Goal: Task Accomplishment & Management: Find specific page/section

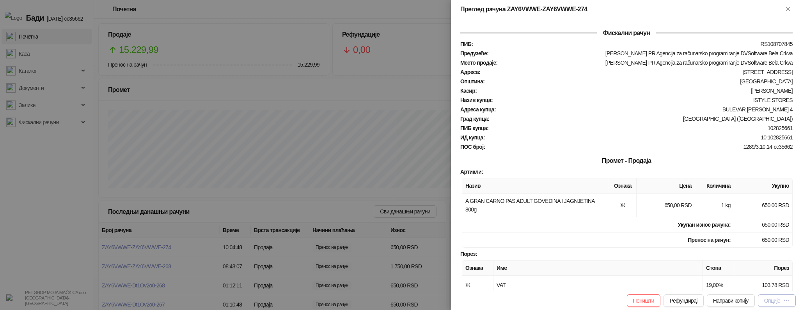
click at [776, 301] on div "Опције" at bounding box center [772, 301] width 16 height 6
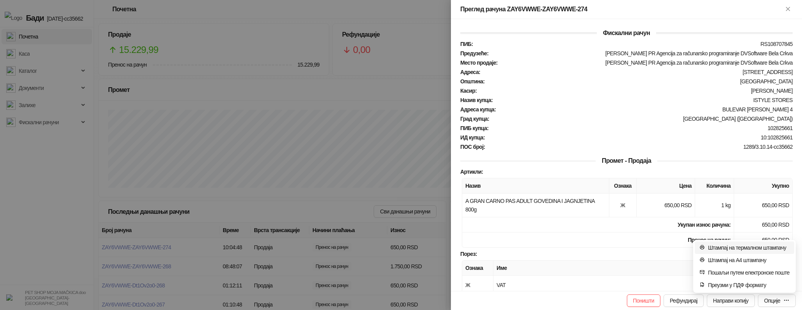
click at [771, 250] on span "Штампај на термалном штампачу" at bounding box center [749, 248] width 82 height 9
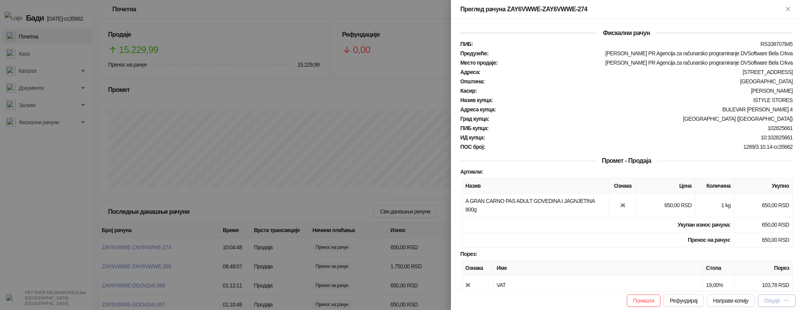
click at [773, 298] on div "Опције" at bounding box center [772, 301] width 16 height 6
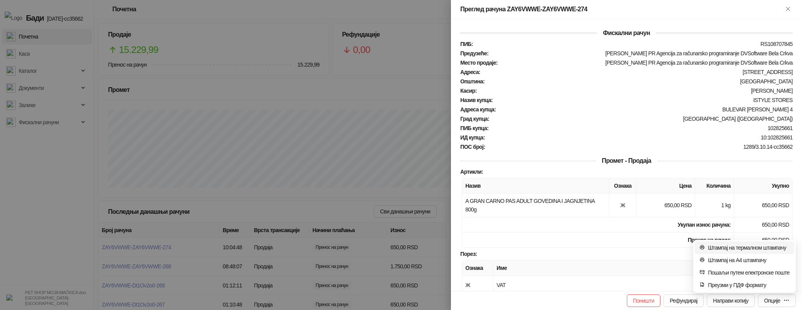
click at [732, 247] on span "Штампај на термалном штампачу" at bounding box center [749, 248] width 82 height 9
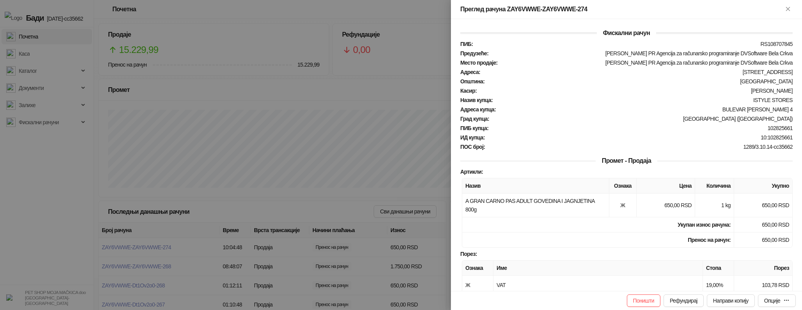
click at [412, 126] on div at bounding box center [401, 155] width 802 height 310
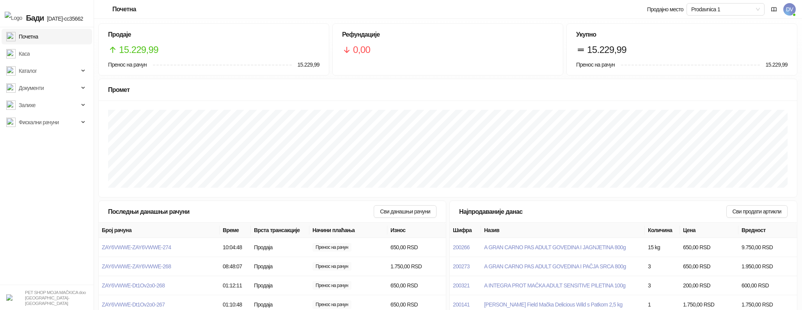
click at [791, 11] on span "DV" at bounding box center [789, 9] width 12 height 12
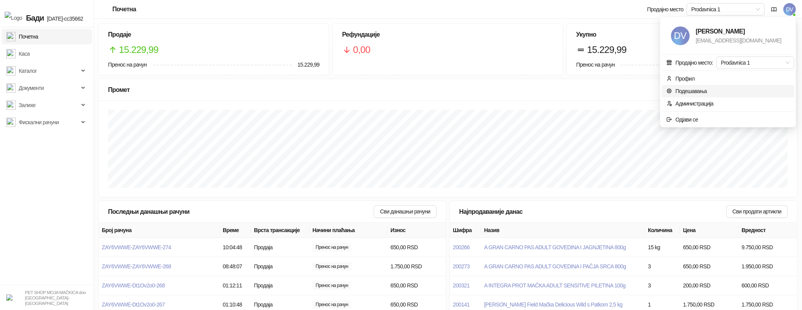
click at [680, 93] on link "Подешавања" at bounding box center [686, 91] width 41 height 6
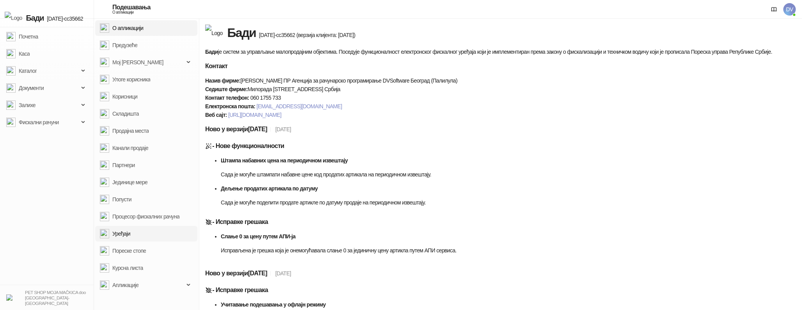
click at [130, 237] on link "Уређаји" at bounding box center [115, 234] width 30 height 16
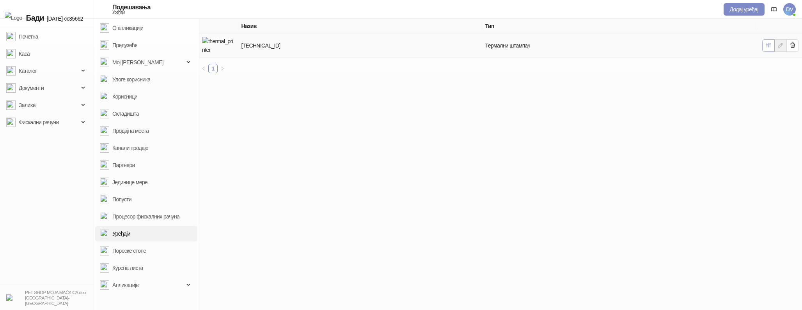
click at [767, 39] on button "button" at bounding box center [768, 45] width 12 height 12
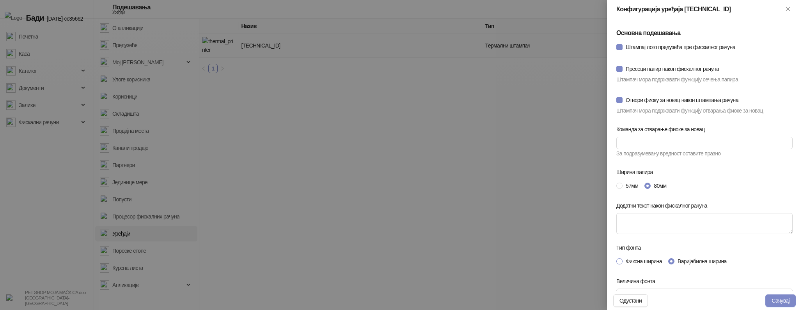
click at [633, 263] on span "Фиксна ширина" at bounding box center [643, 261] width 43 height 9
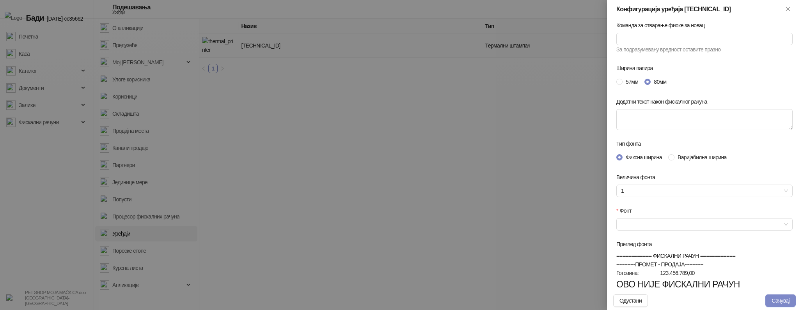
scroll to position [111, 0]
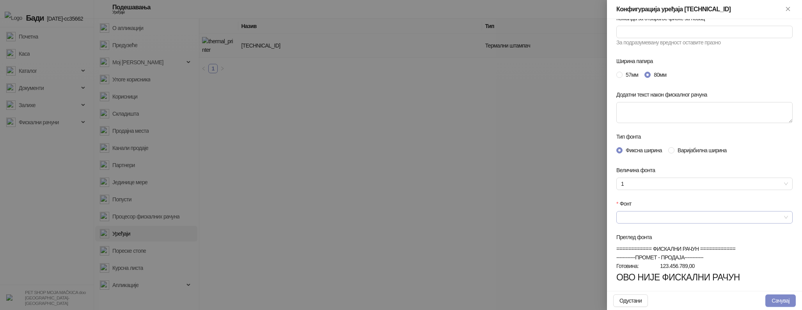
click at [660, 220] on input "Фонт" at bounding box center [701, 218] width 160 height 12
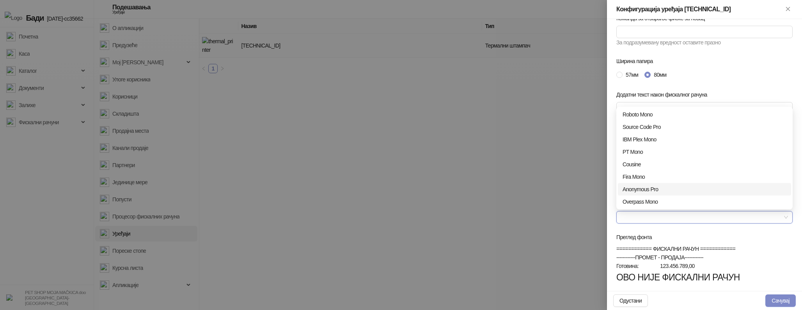
click at [656, 190] on div "Anonymous Pro" at bounding box center [704, 189] width 164 height 9
click at [729, 217] on span "Anonymous Pro" at bounding box center [704, 218] width 167 height 12
click at [703, 200] on div "Overpass Mono" at bounding box center [704, 202] width 164 height 9
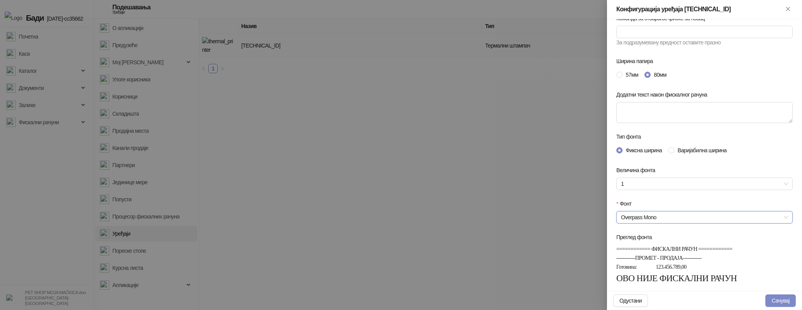
click at [699, 215] on span "Overpass Mono" at bounding box center [704, 218] width 167 height 12
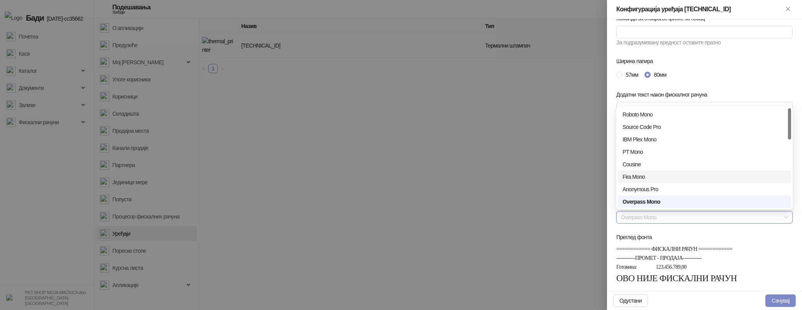
click at [666, 175] on div "Fira Mono" at bounding box center [704, 177] width 164 height 9
click at [670, 215] on span "Fira Mono" at bounding box center [704, 218] width 167 height 12
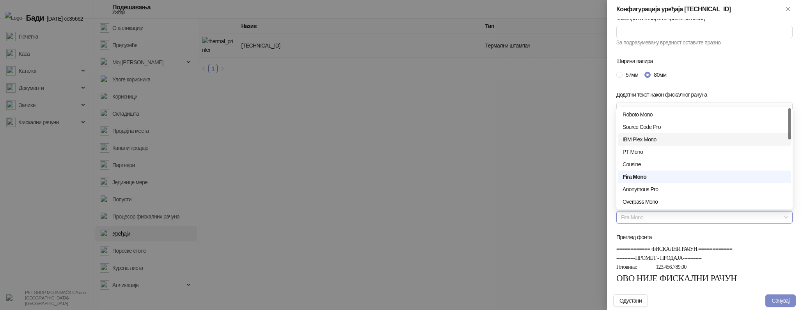
click at [671, 140] on div "IBM Plex Mono" at bounding box center [704, 139] width 164 height 9
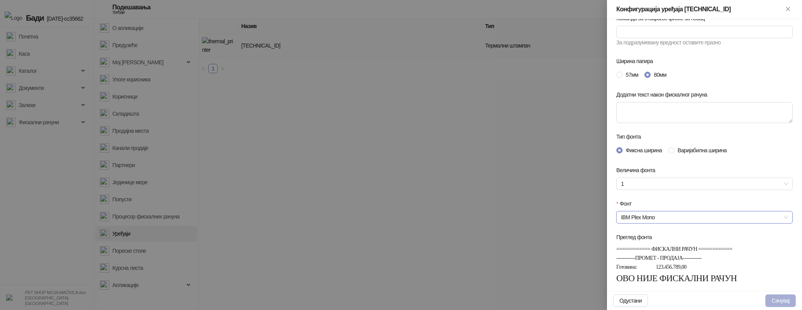
click at [771, 296] on button "Сачувај" at bounding box center [780, 301] width 30 height 12
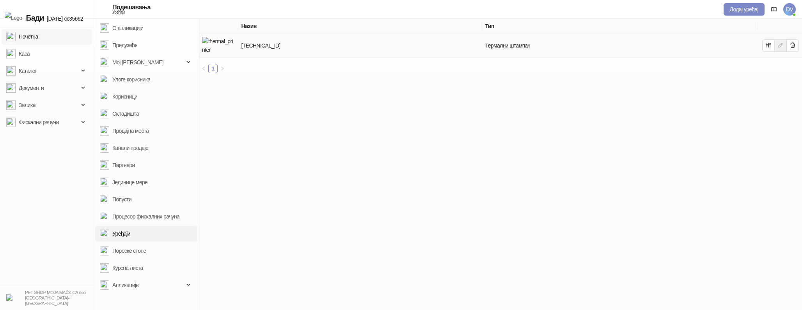
click at [38, 35] on link "Почетна" at bounding box center [22, 37] width 32 height 16
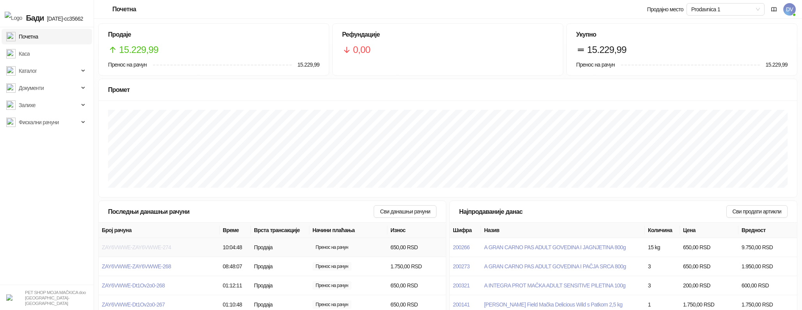
click at [148, 245] on span "ZAY6VWWE-ZAY6VWWE-274" at bounding box center [136, 248] width 69 height 6
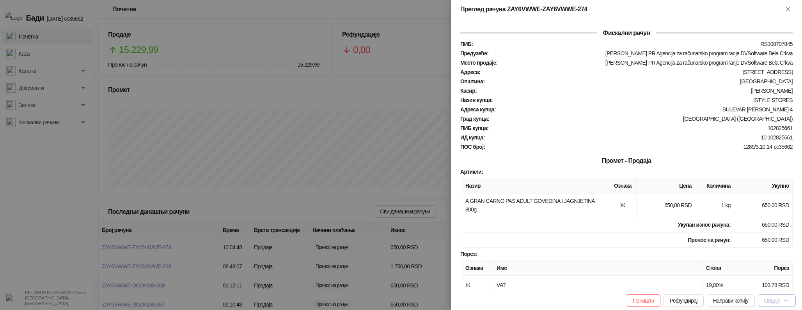
click at [784, 300] on icon "button" at bounding box center [786, 301] width 6 height 6
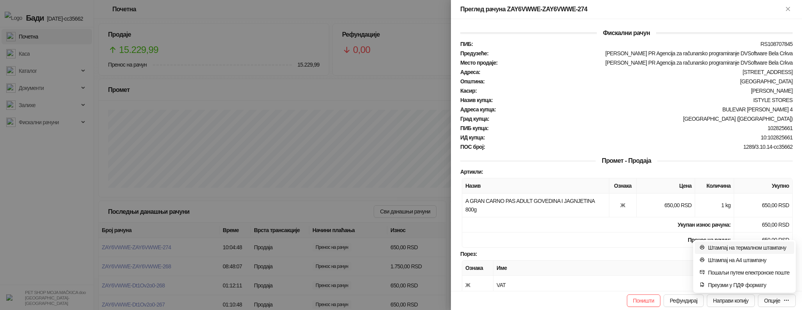
click at [748, 251] on span "Штампај на термалном штампачу" at bounding box center [749, 248] width 82 height 9
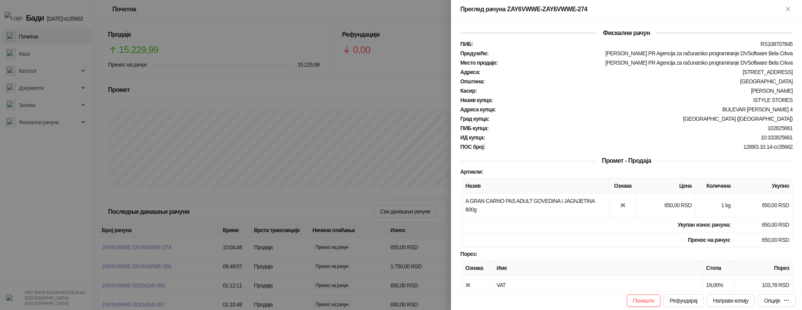
drag, startPoint x: 125, startPoint y: 211, endPoint x: 121, endPoint y: 213, distance: 4.8
click at [125, 211] on div at bounding box center [401, 155] width 802 height 310
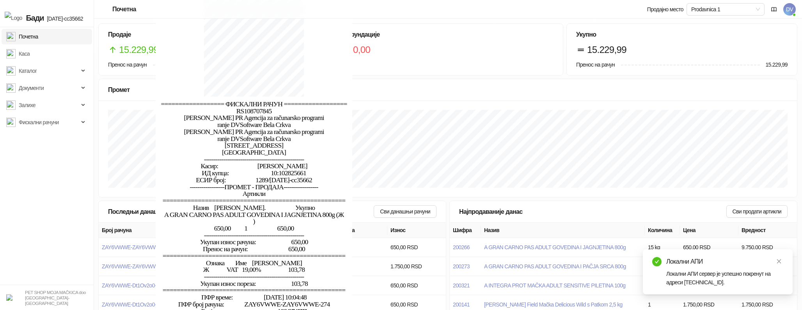
click at [122, 243] on span "Укупан износ рачуна: 650,00" at bounding box center [254, 244] width 289 height 10
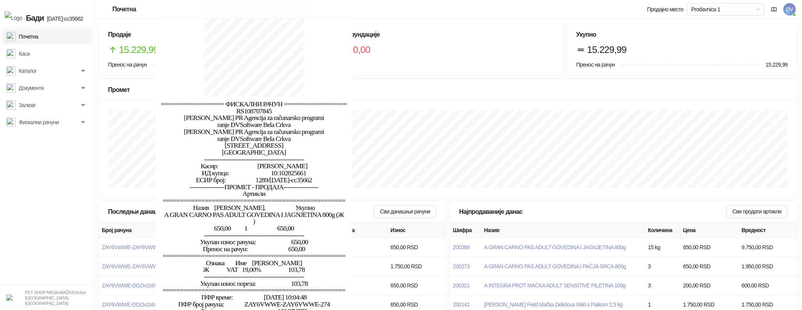
click at [122, 245] on span "Укупан износ рачуна: 650,00" at bounding box center [254, 244] width 289 height 10
click at [122, 246] on span "Пренос на рачун: 650,00" at bounding box center [254, 251] width 289 height 10
click at [105, 247] on span "ZAY6VWWE-ZAY6VWWE-274" at bounding box center [136, 248] width 69 height 6
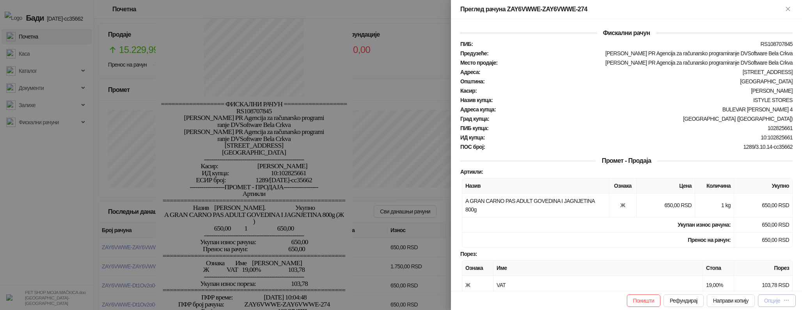
click at [789, 303] on icon "button" at bounding box center [786, 301] width 6 height 6
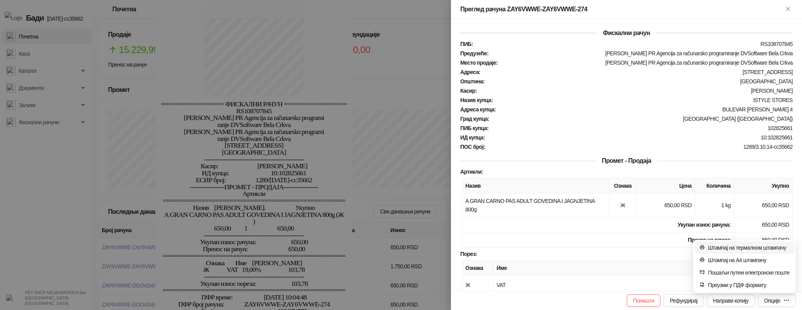
click at [746, 249] on span "Штампај на термалном штампачу" at bounding box center [749, 248] width 82 height 9
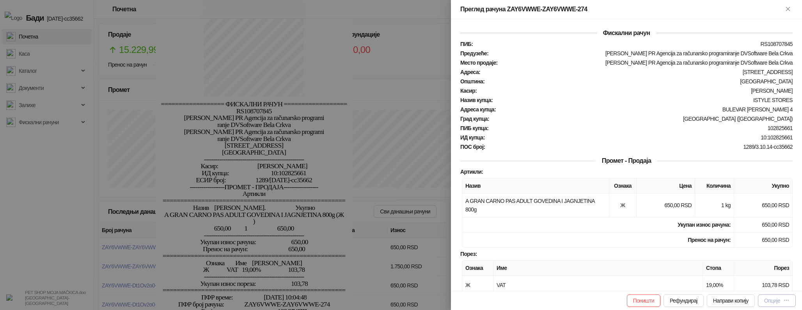
click at [768, 301] on div "Опције" at bounding box center [772, 301] width 16 height 6
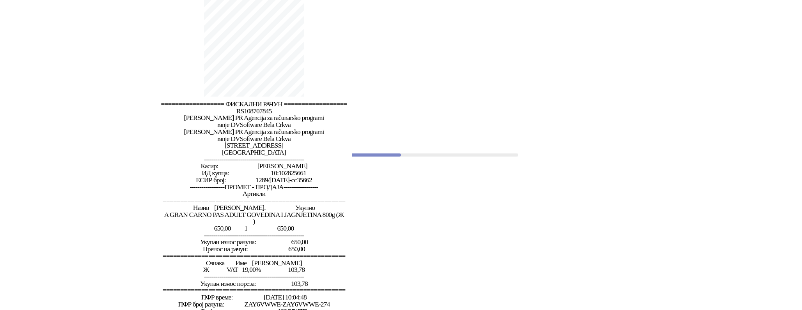
drag, startPoint x: 742, startPoint y: 250, endPoint x: 704, endPoint y: 222, distance: 47.1
click at [736, 255] on div at bounding box center [401, 155] width 802 height 310
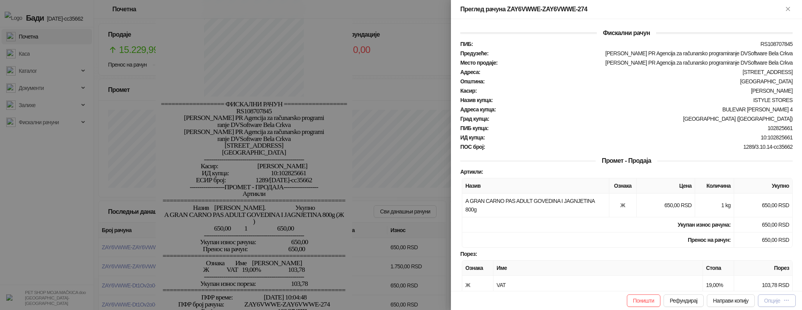
click at [793, 300] on button "Опције" at bounding box center [777, 301] width 38 height 12
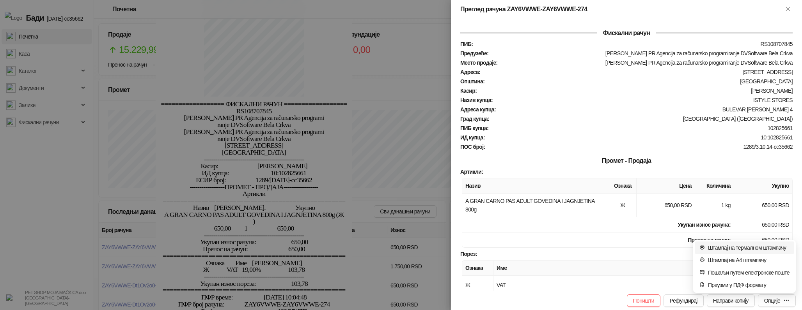
click at [734, 246] on span "Штампај на термалном штампачу" at bounding box center [749, 248] width 82 height 9
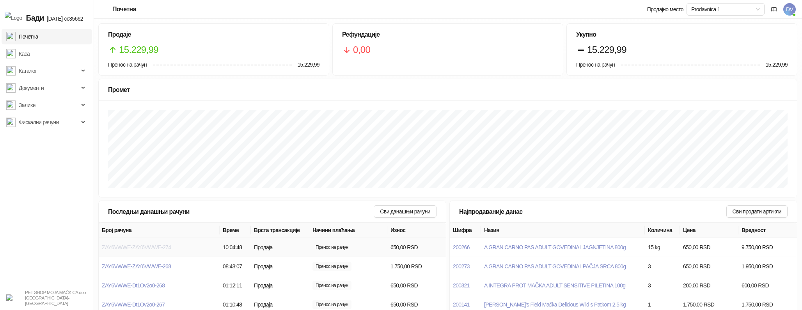
click at [143, 248] on span "ZAY6VWWE-ZAY6VWWE-274" at bounding box center [136, 248] width 69 height 6
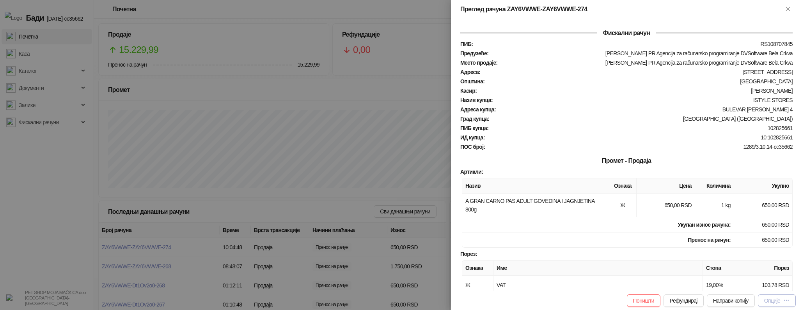
click at [780, 303] on div "Опције" at bounding box center [776, 301] width 25 height 7
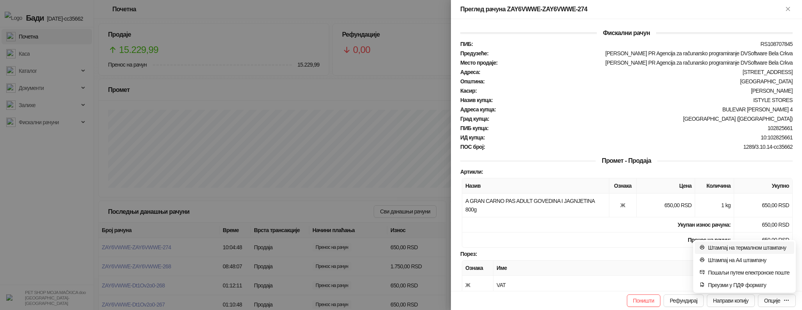
click at [752, 248] on span "Штампај на термалном штампачу" at bounding box center [749, 248] width 82 height 9
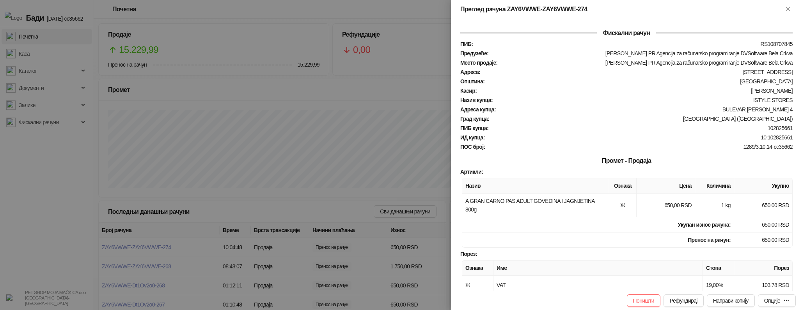
click at [491, 166] on div "Промет - Продаја" at bounding box center [626, 160] width 332 height 9
click at [790, 304] on button "Опције" at bounding box center [777, 301] width 38 height 12
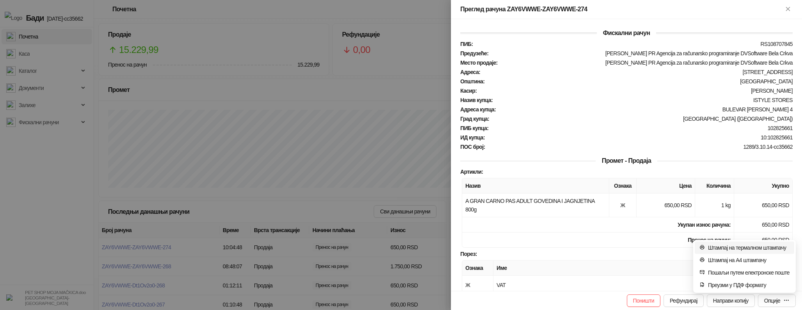
click at [725, 246] on span "Штампај на термалном штампачу" at bounding box center [749, 248] width 82 height 9
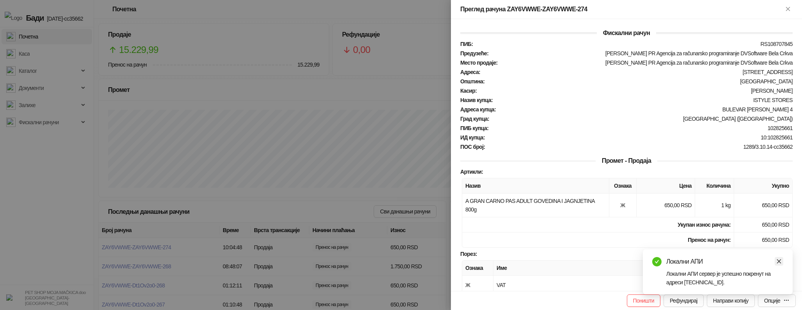
click at [777, 262] on icon "close" at bounding box center [778, 261] width 5 height 5
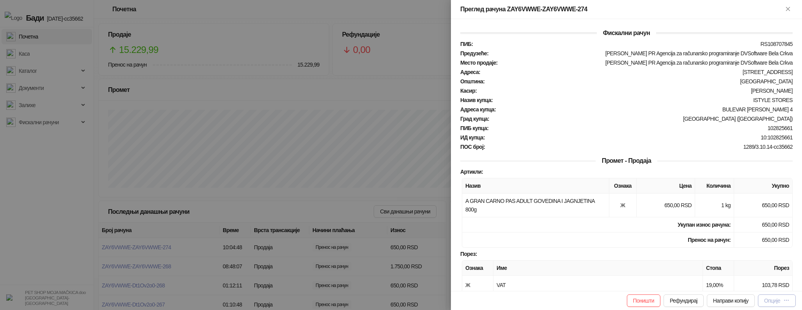
click at [785, 300] on icon "button" at bounding box center [786, 301] width 6 height 6
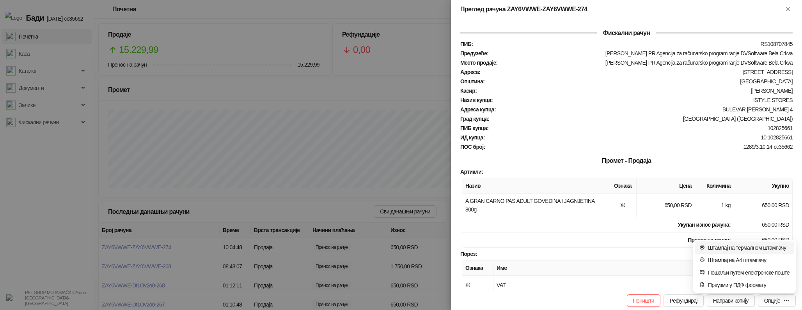
click at [728, 246] on span "Штампај на термалном штампачу" at bounding box center [749, 248] width 82 height 9
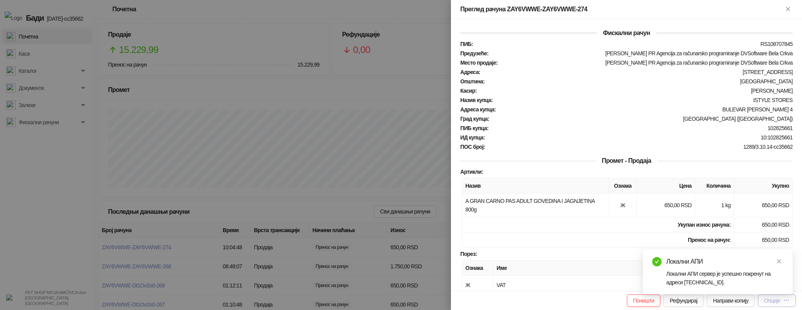
click at [785, 301] on icon "button" at bounding box center [786, 301] width 6 height 6
click at [720, 246] on span "Штампај на термалном штампачу" at bounding box center [749, 248] width 82 height 9
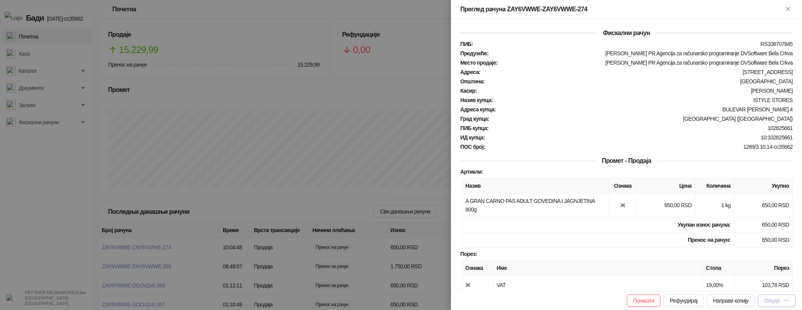
click at [776, 306] on button "Опције" at bounding box center [777, 301] width 38 height 12
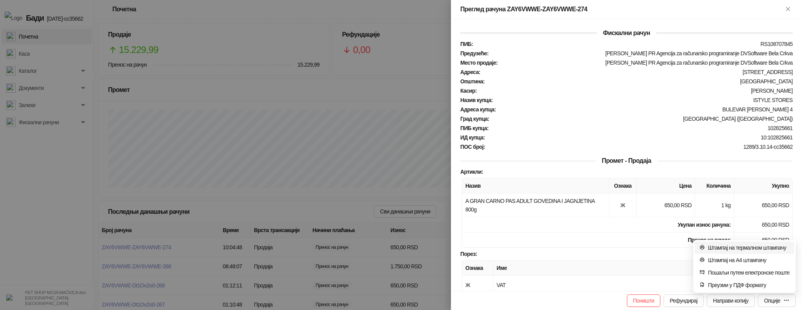
click at [760, 249] on span "Штампај на термалном штампачу" at bounding box center [749, 248] width 82 height 9
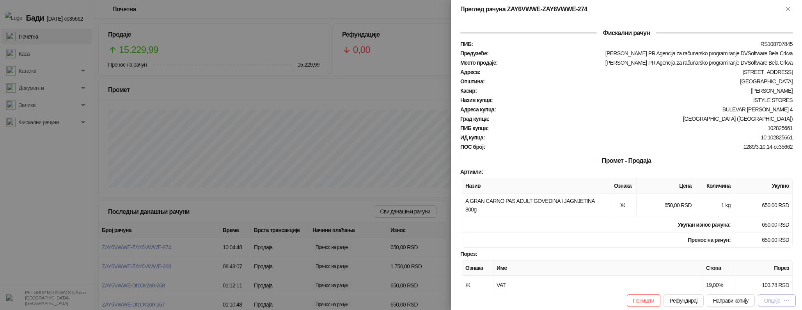
click at [789, 298] on button "Опције" at bounding box center [777, 301] width 38 height 12
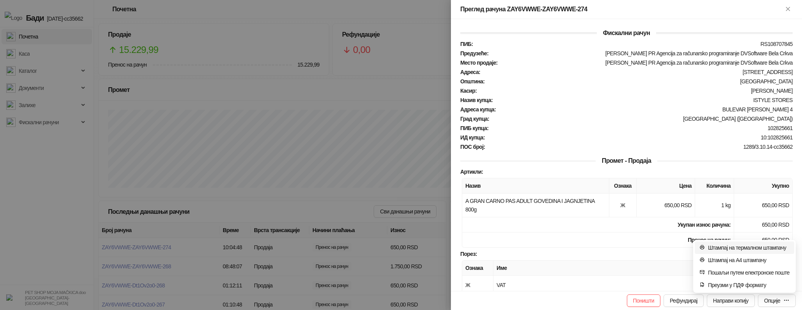
click at [749, 251] on span "Штампај на термалном штампачу" at bounding box center [749, 248] width 82 height 9
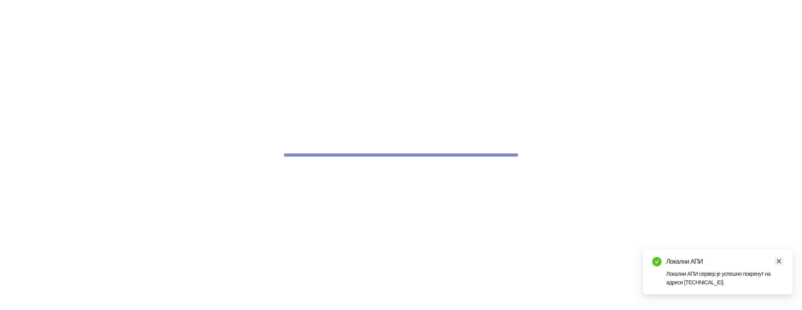
click at [779, 262] on icon "close" at bounding box center [778, 261] width 5 height 5
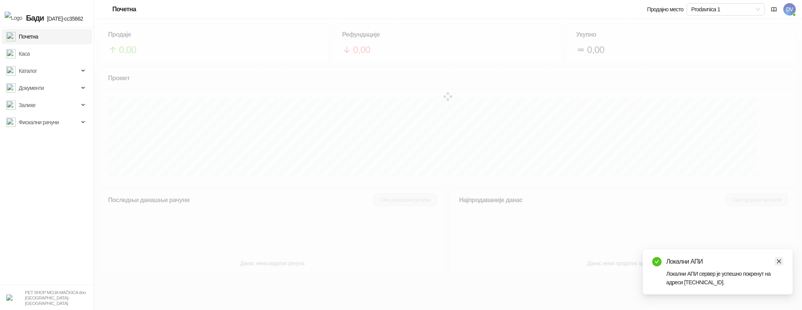
click at [782, 261] on link "Close" at bounding box center [779, 261] width 9 height 9
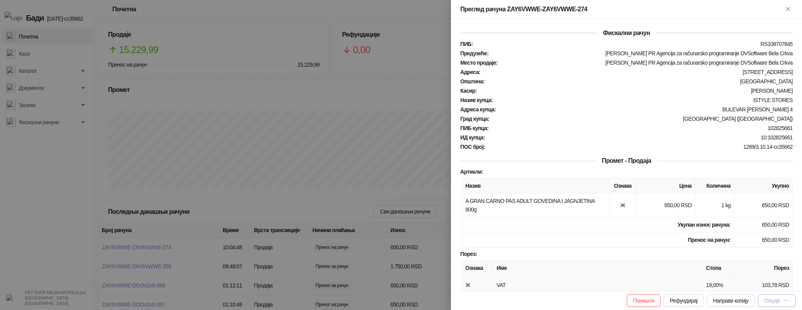
click at [776, 303] on div "Опције" at bounding box center [772, 301] width 16 height 6
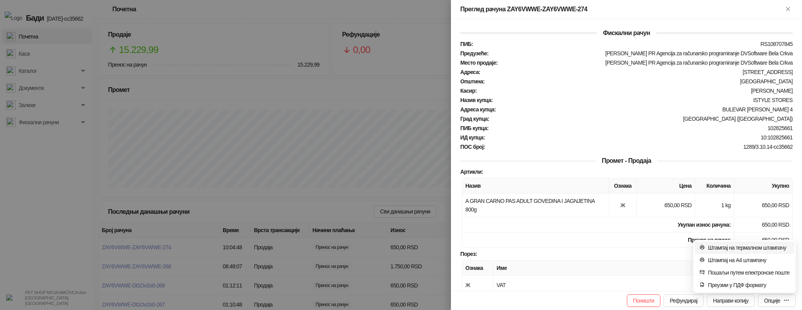
click at [765, 251] on span "Штампај на термалном штампачу" at bounding box center [749, 248] width 82 height 9
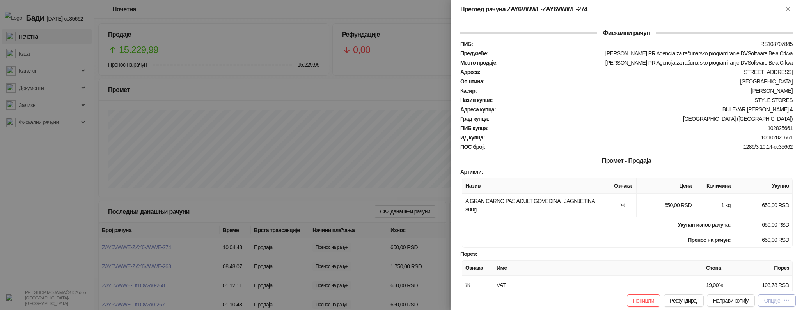
click at [781, 301] on div "Опције" at bounding box center [776, 301] width 25 height 7
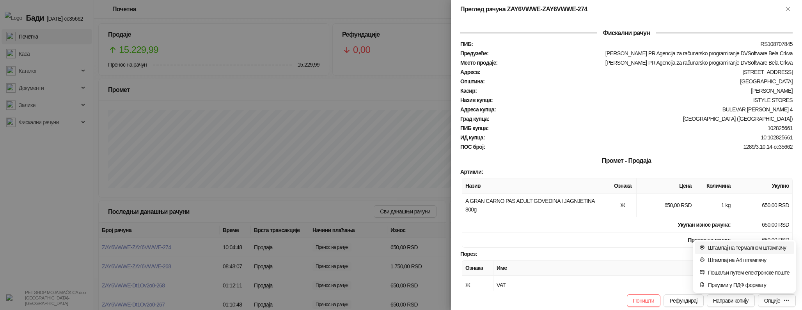
click at [736, 250] on span "Штампај на термалном штампачу" at bounding box center [749, 248] width 82 height 9
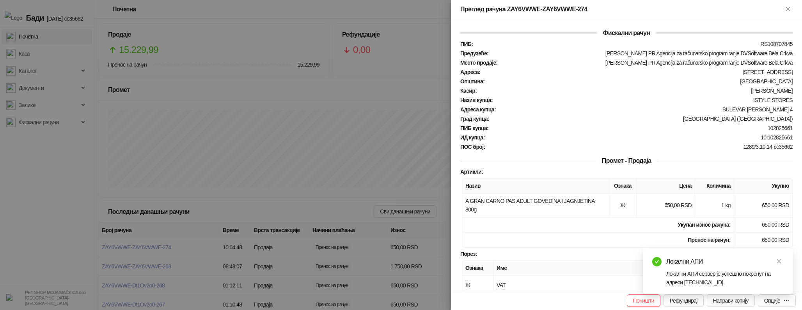
click at [774, 295] on div "Локални АПИ Локални АПИ сервер је успешно покренут на адреси [TECHNICAL_ID]." at bounding box center [718, 272] width 150 height 45
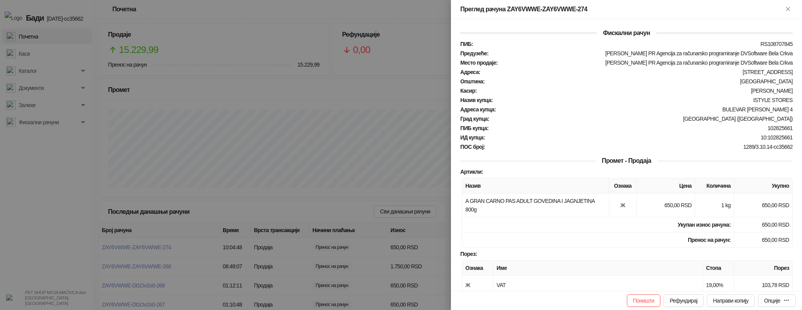
click at [789, 301] on div "Локални АПИ Локални АПИ сервер је успешно покренут на адреси 127.0.0.1:9999." at bounding box center [718, 301] width 150 height 0
click at [789, 301] on icon "button" at bounding box center [786, 301] width 6 height 6
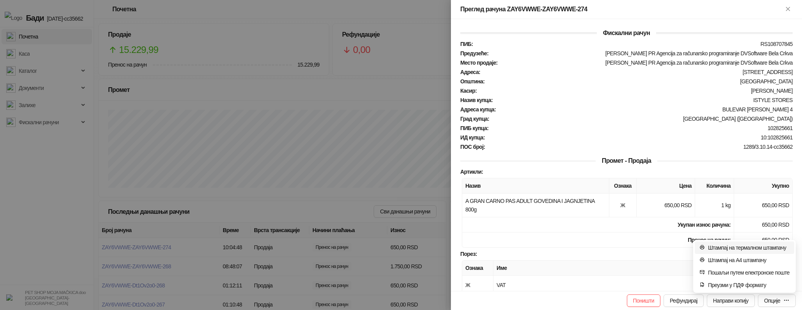
click at [742, 249] on span "Штампај на термалном штампачу" at bounding box center [749, 248] width 82 height 9
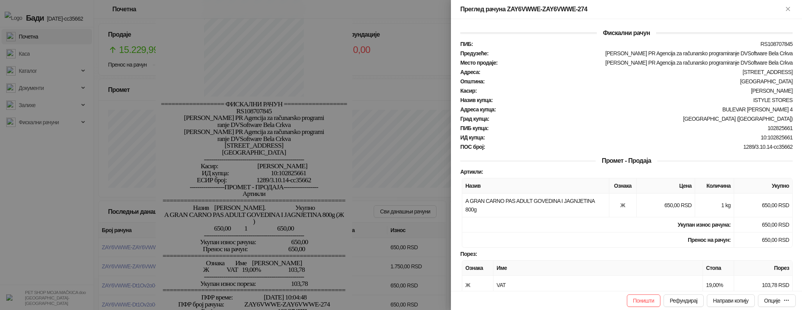
click at [443, 244] on div at bounding box center [401, 155] width 802 height 310
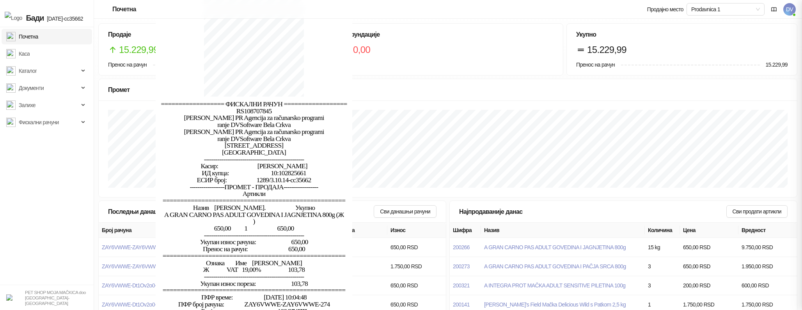
click at [424, 243] on div at bounding box center [401, 155] width 802 height 310
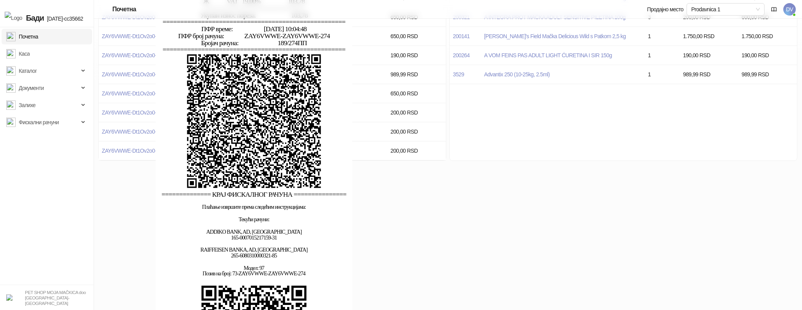
scroll to position [422, 0]
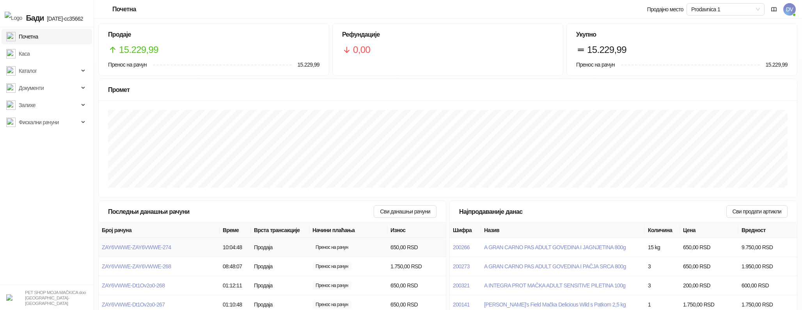
click at [167, 251] on td "ZAY6VWWE-ZAY6VWWE-274" at bounding box center [159, 247] width 121 height 19
click at [167, 248] on span "ZAY6VWWE-ZAY6VWWE-274" at bounding box center [136, 248] width 69 height 6
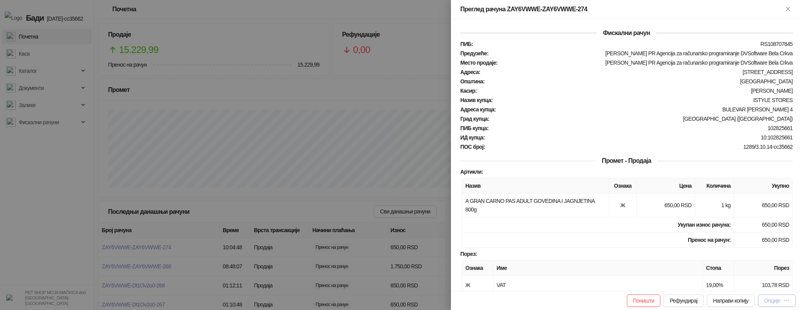
click at [777, 303] on div "Опције" at bounding box center [772, 301] width 16 height 6
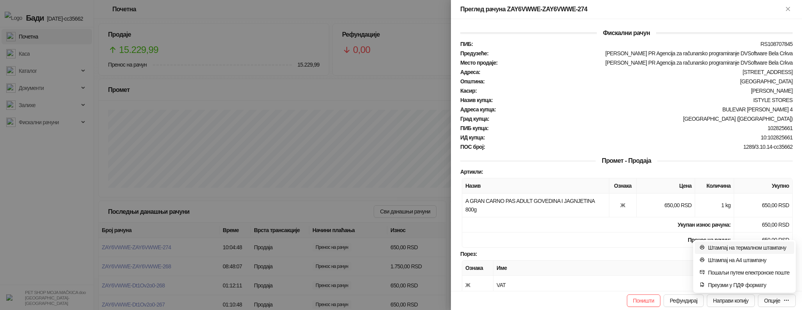
click at [742, 246] on span "Штампај на термалном штампачу" at bounding box center [749, 248] width 82 height 9
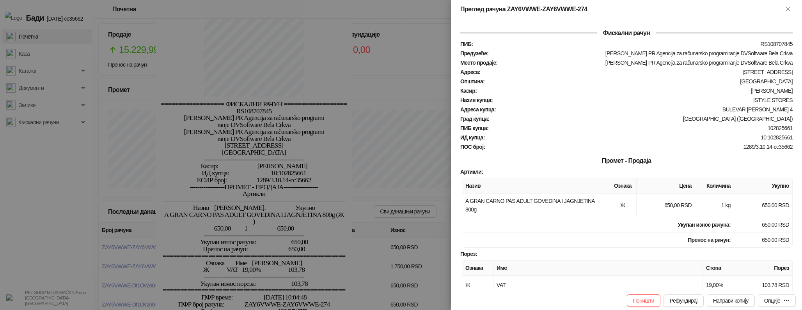
click at [347, 196] on div at bounding box center [401, 155] width 802 height 310
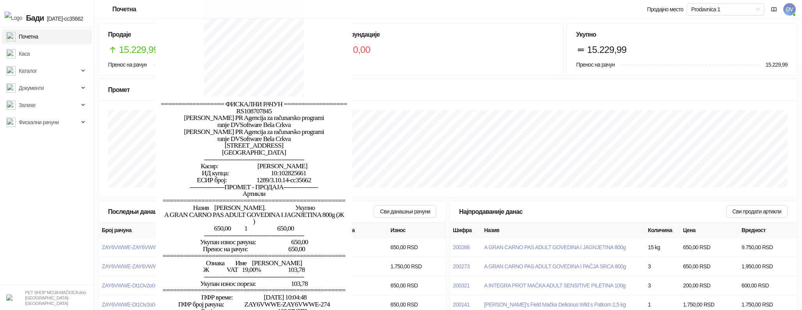
scroll to position [7, 0]
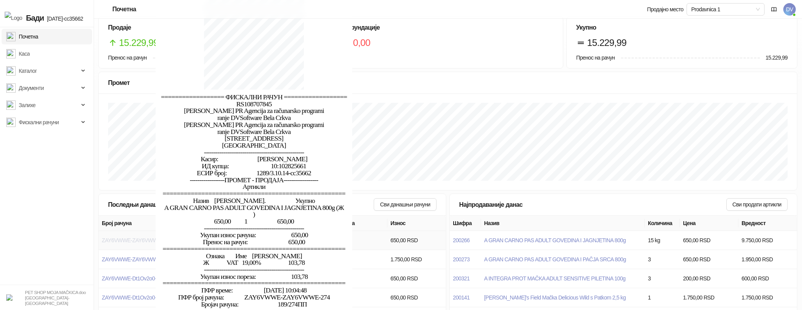
click at [108, 238] on span "ZAY6VWWE-ZAY6VWWE-274" at bounding box center [136, 241] width 69 height 6
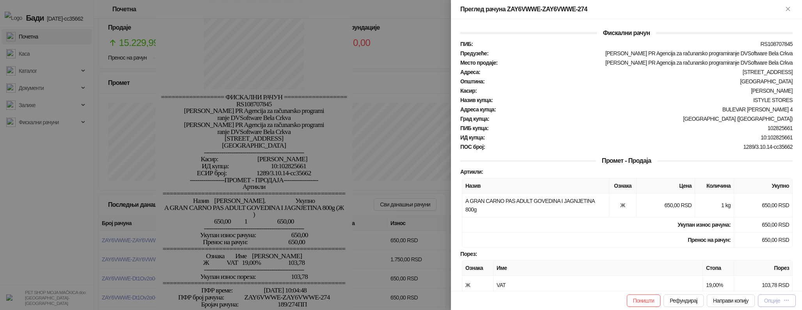
click at [776, 300] on div "Опције" at bounding box center [772, 301] width 16 height 6
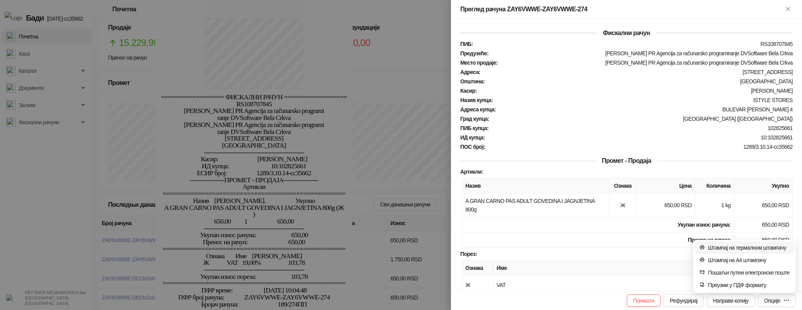
click at [753, 248] on span "Штампај на термалном штампачу" at bounding box center [749, 248] width 82 height 9
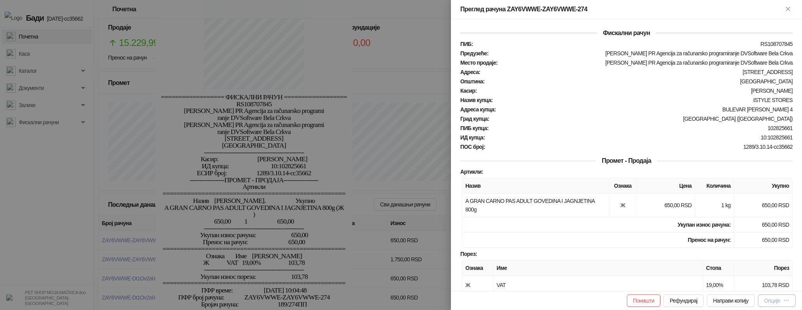
click at [776, 296] on button "Опције" at bounding box center [777, 301] width 38 height 12
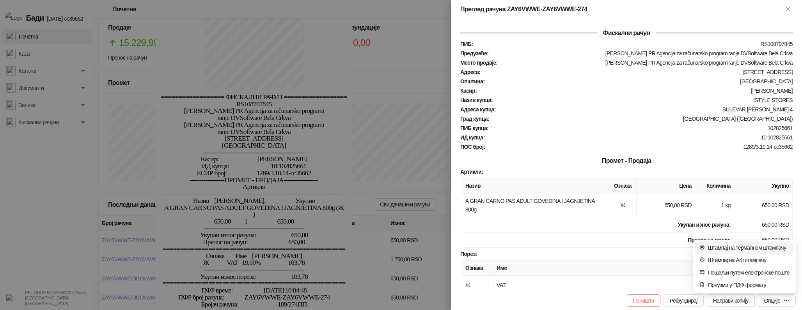
click at [764, 250] on span "Штампај на термалном штампачу" at bounding box center [749, 248] width 82 height 9
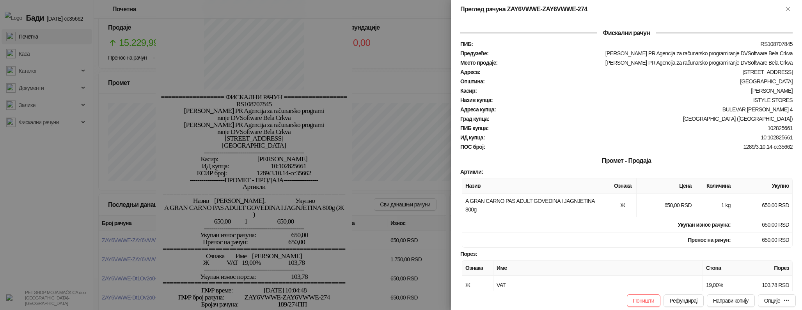
click at [425, 131] on div at bounding box center [401, 155] width 802 height 310
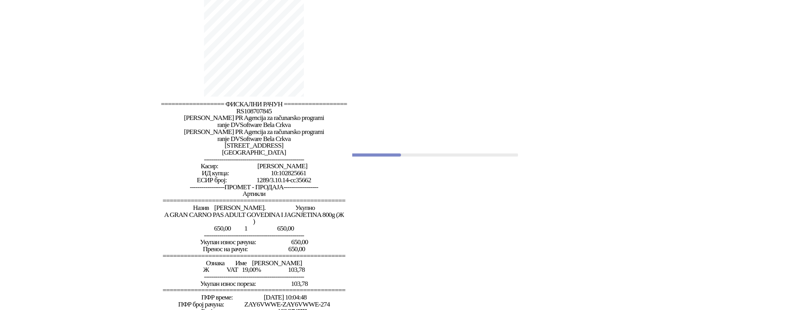
click at [121, 245] on span "Укупан износ рачуна: 650,00" at bounding box center [254, 244] width 289 height 10
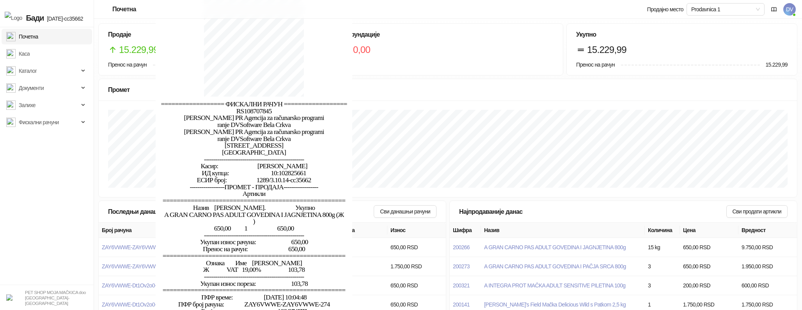
click at [126, 247] on span "Пренос на рачун: 650,00" at bounding box center [254, 251] width 289 height 10
click at [102, 246] on span "ZAY6VWWE-ZAY6VWWE-274" at bounding box center [136, 248] width 69 height 6
click at [103, 246] on span "ZAY6VWWE-ZAY6VWWE-274" at bounding box center [136, 248] width 69 height 6
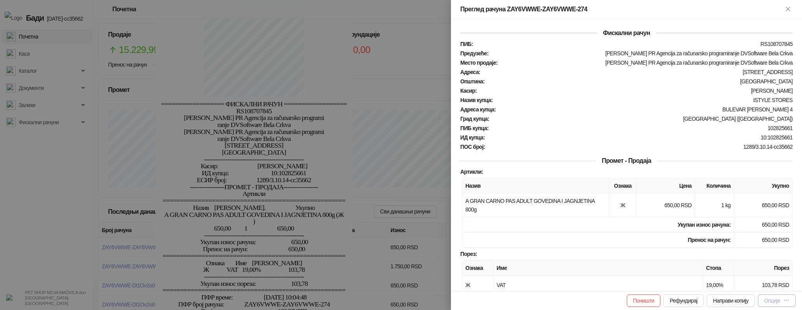
click at [769, 299] on div "Опције" at bounding box center [772, 301] width 16 height 6
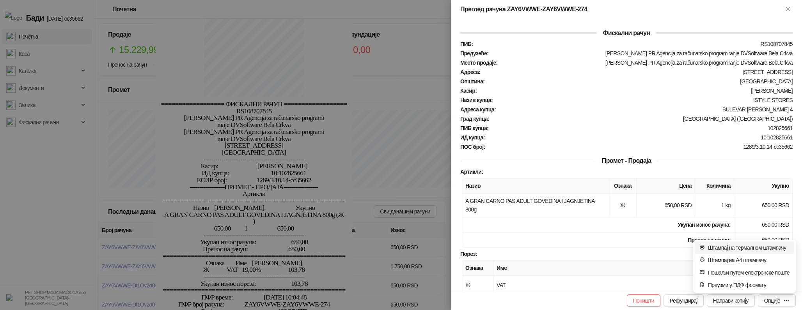
click at [732, 247] on span "Штампај на термалном штампачу" at bounding box center [749, 248] width 82 height 9
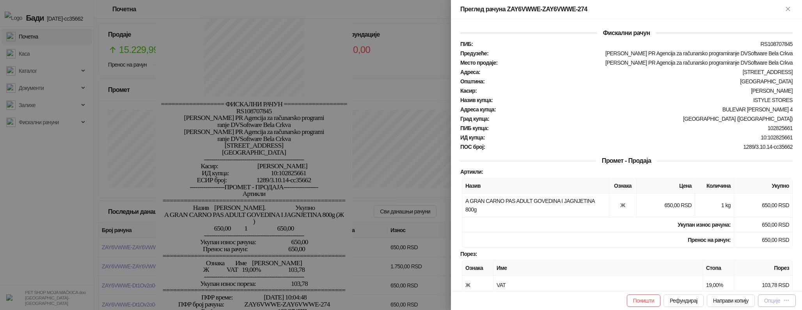
click at [764, 299] on div "Опције" at bounding box center [772, 301] width 16 height 6
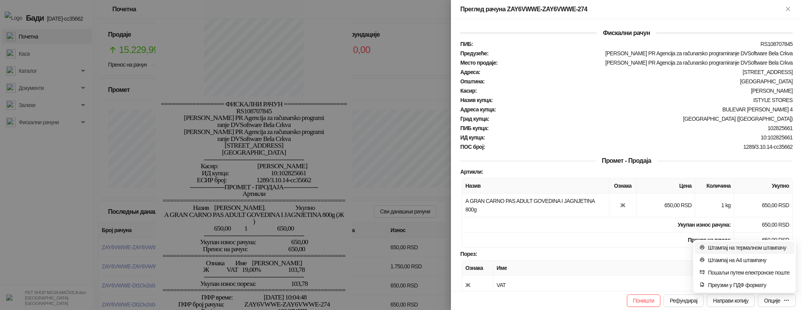
click at [708, 248] on span "Штампај на термалном штампачу" at bounding box center [749, 248] width 82 height 9
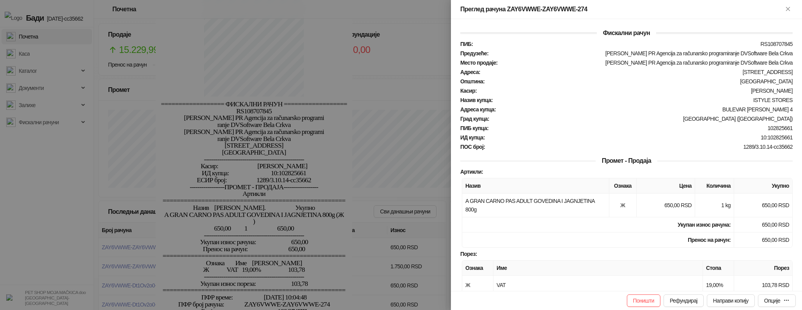
click at [392, 207] on div at bounding box center [401, 155] width 802 height 310
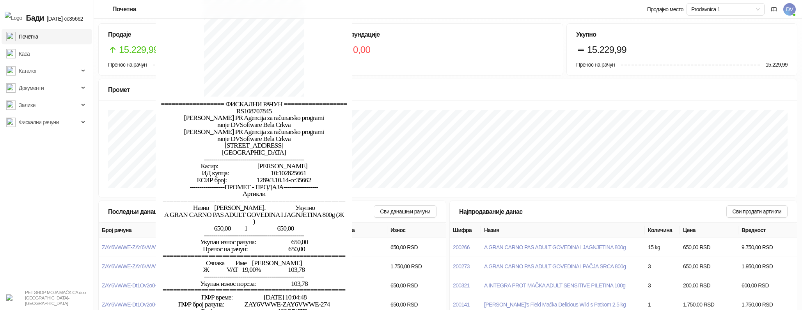
click at [788, 14] on span "DV" at bounding box center [789, 9] width 12 height 12
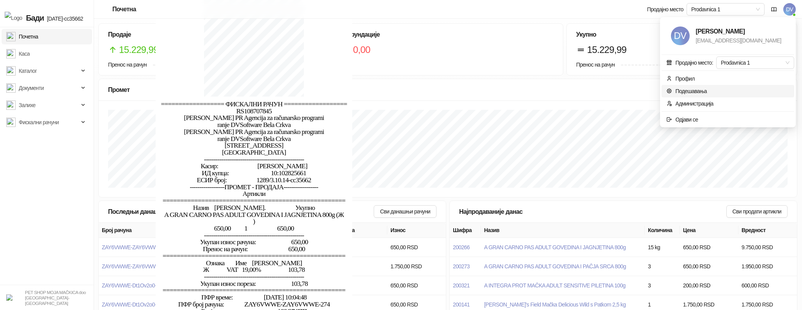
click at [690, 90] on link "Подешавања" at bounding box center [686, 91] width 41 height 6
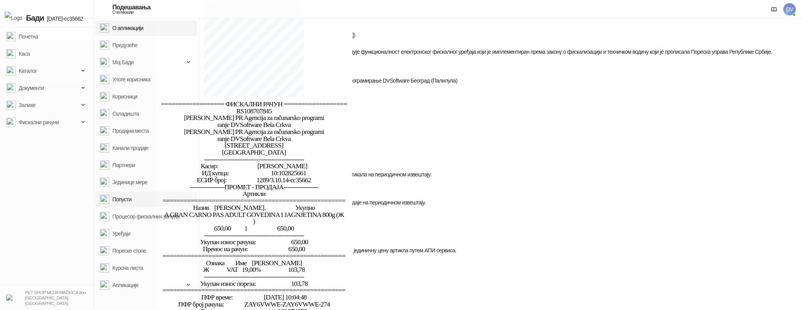
click at [107, 232] on link "Уређаји" at bounding box center [115, 234] width 30 height 16
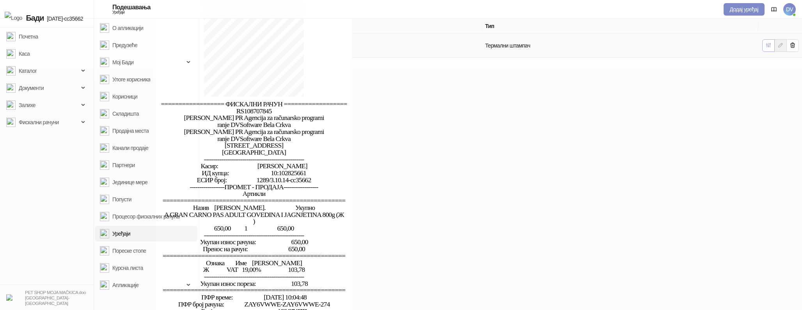
click at [770, 43] on icon "button" at bounding box center [768, 45] width 4 height 4
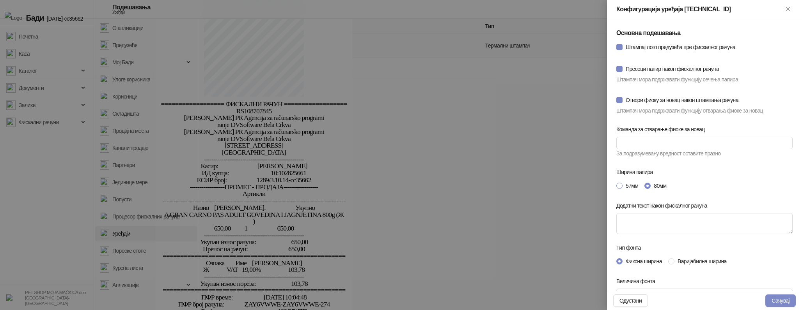
click at [630, 183] on span "57мм" at bounding box center [631, 186] width 19 height 9
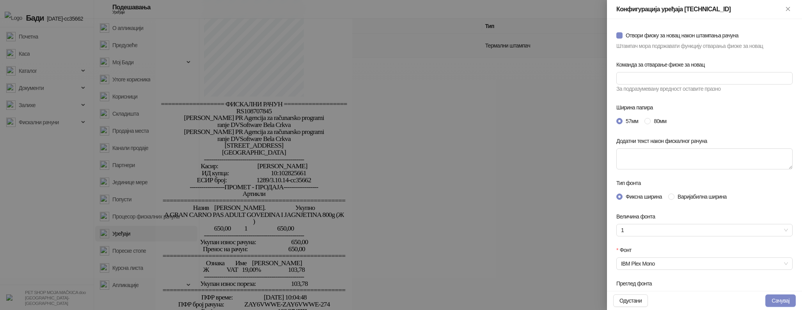
scroll to position [96, 0]
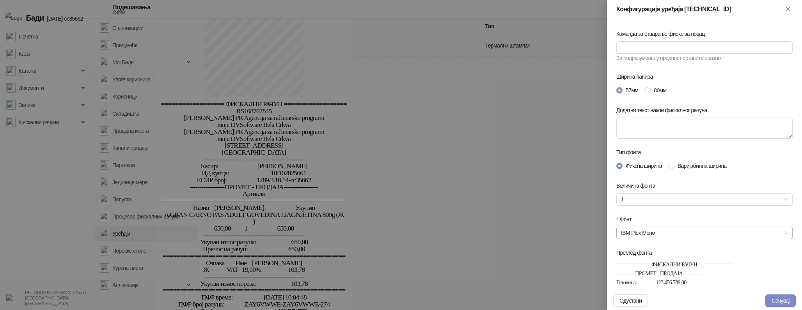
click at [700, 230] on span "IBM Plex Mono" at bounding box center [704, 233] width 167 height 12
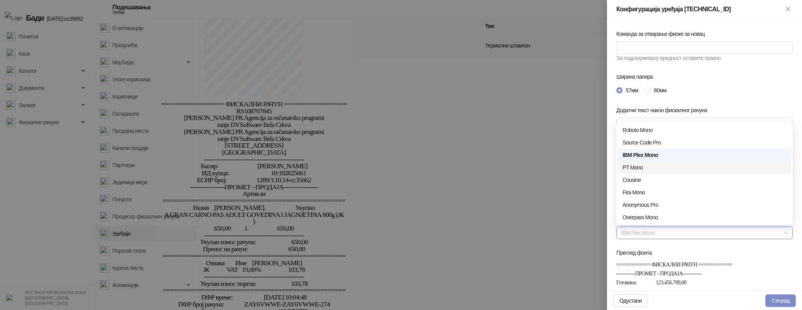
click at [669, 171] on div "PT Mono" at bounding box center [704, 167] width 164 height 9
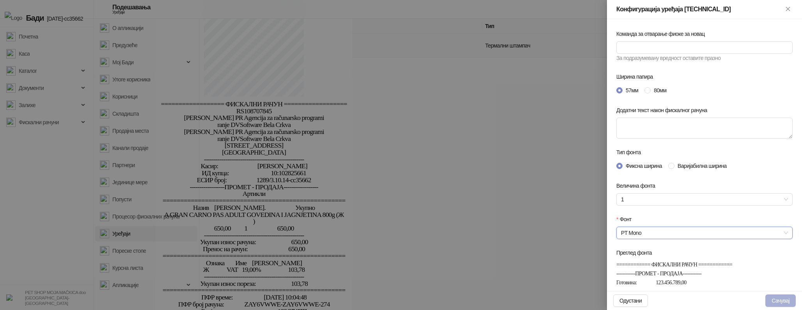
click at [783, 305] on button "Сачувај" at bounding box center [780, 301] width 30 height 12
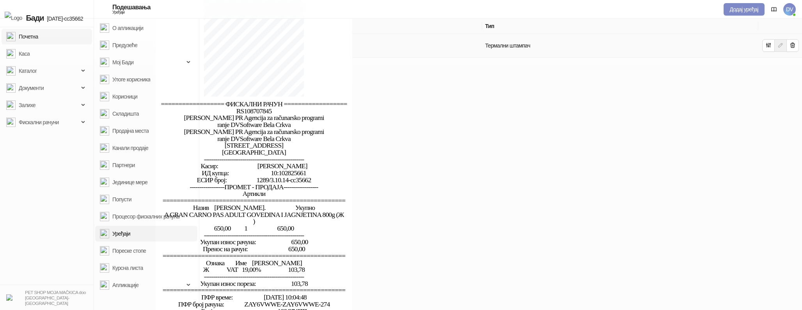
click at [38, 40] on link "Почетна" at bounding box center [22, 37] width 32 height 16
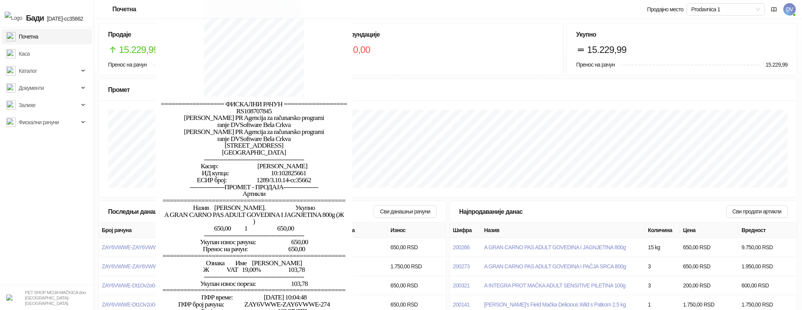
click at [117, 248] on span "Пренос на рачун: 650,00" at bounding box center [254, 251] width 289 height 10
click at [125, 244] on span "Укупан износ рачуна: 650,00" at bounding box center [254, 244] width 289 height 10
click at [103, 247] on span "ZAY6VWWE-ZAY6VWWE-274" at bounding box center [136, 248] width 69 height 6
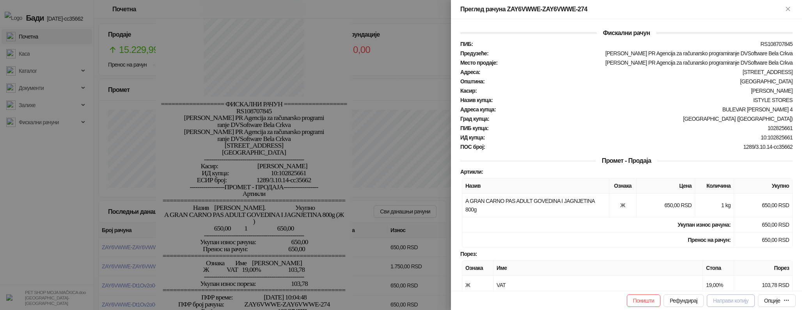
click at [713, 300] on span "Направи копију" at bounding box center [730, 301] width 35 height 6
type input "**********"
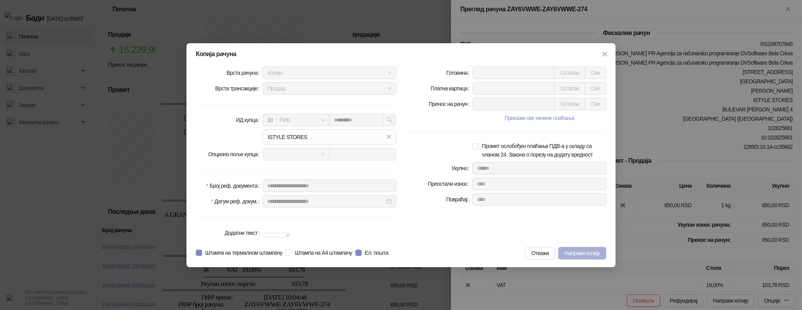
click at [590, 257] on span "Направи копију" at bounding box center [581, 253] width 35 height 6
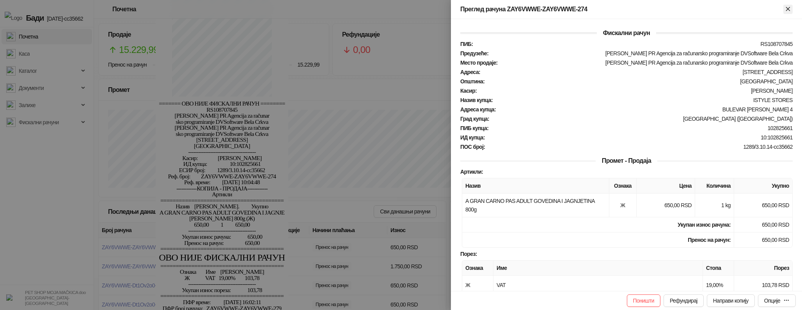
click at [787, 7] on icon "Close" at bounding box center [787, 8] width 7 height 7
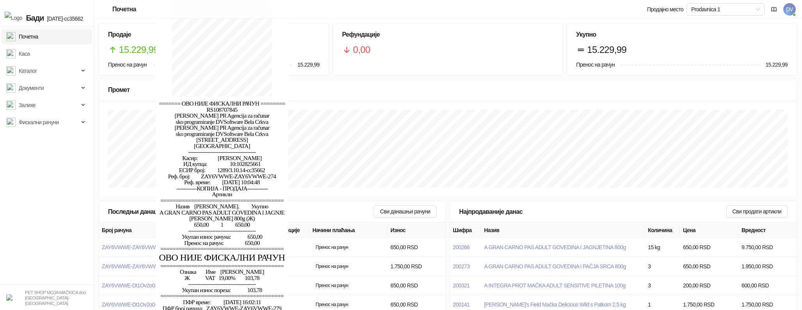
click at [788, 8] on span "DV" at bounding box center [789, 9] width 12 height 12
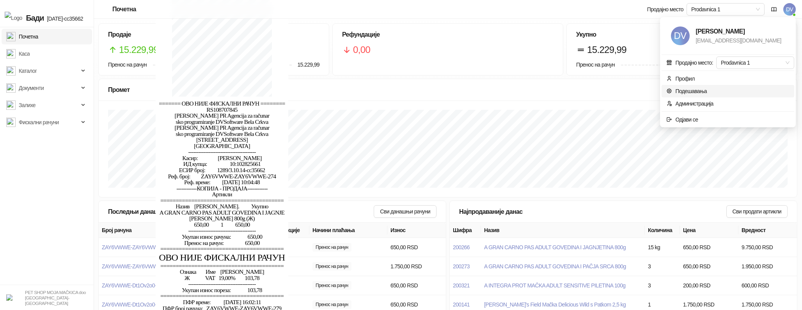
click at [692, 88] on link "Подешавања" at bounding box center [686, 91] width 41 height 6
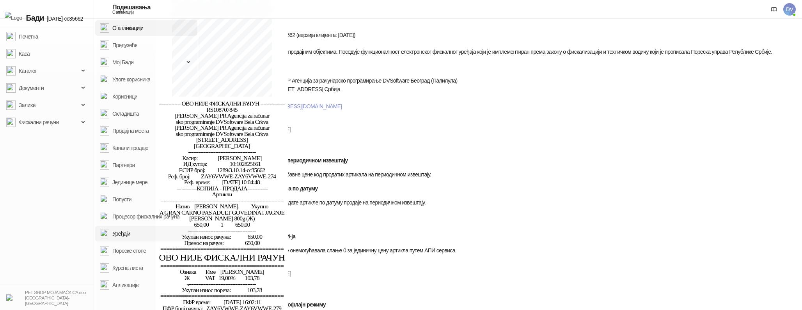
click at [119, 229] on link "Уређаји" at bounding box center [115, 234] width 30 height 16
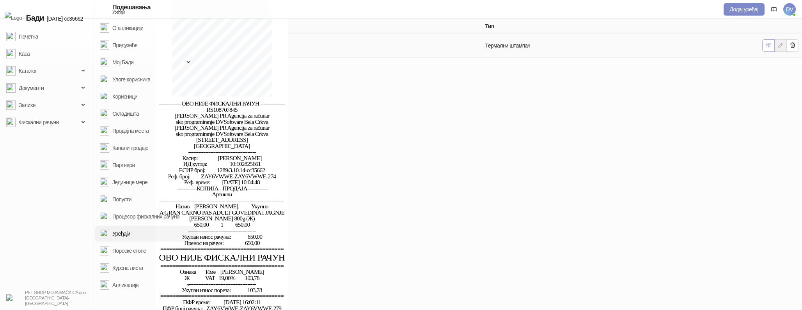
click at [763, 41] on button "button" at bounding box center [768, 45] width 12 height 12
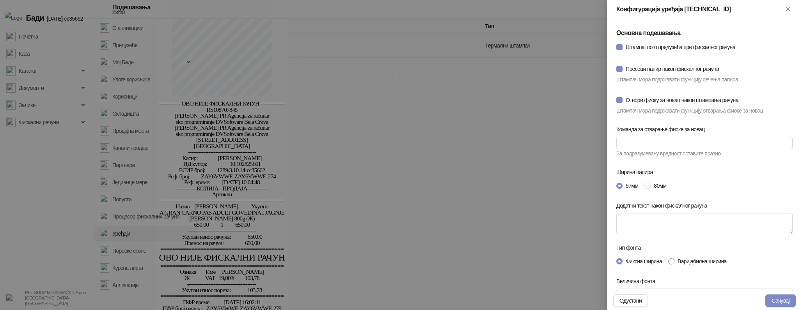
click at [693, 262] on span "Варијабилна ширина" at bounding box center [701, 261] width 55 height 9
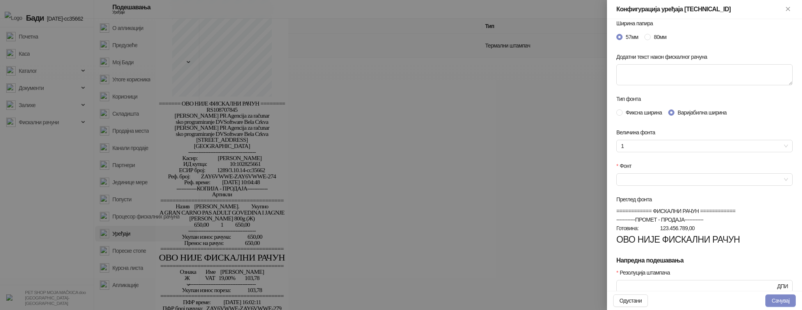
scroll to position [154, 0]
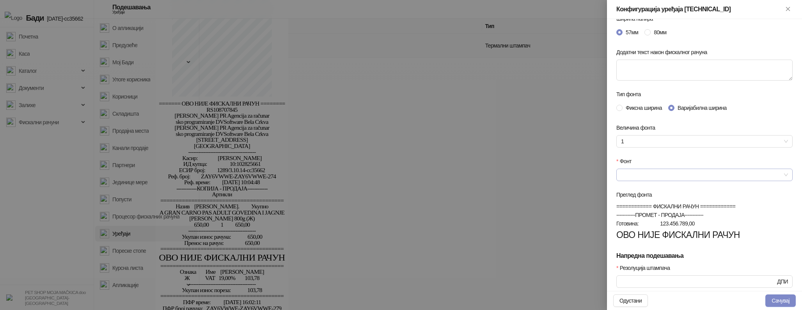
click at [679, 174] on input "Фонт" at bounding box center [701, 175] width 160 height 12
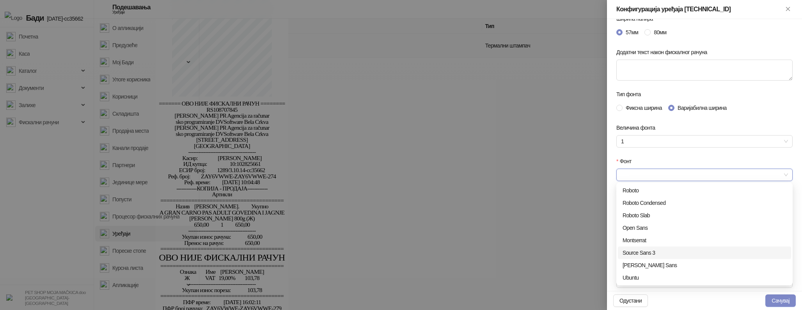
click at [665, 250] on div "Source Sans 3" at bounding box center [704, 253] width 164 height 9
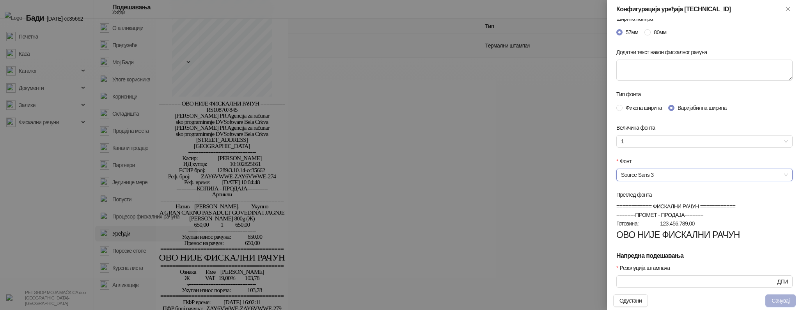
click at [784, 301] on button "Сачувај" at bounding box center [780, 301] width 30 height 12
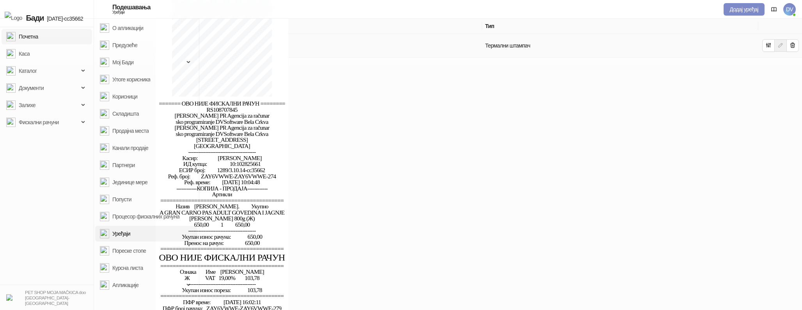
click at [33, 31] on link "Почетна" at bounding box center [22, 37] width 32 height 16
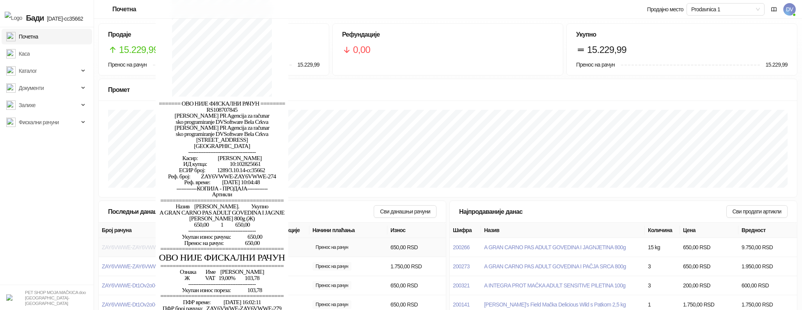
click at [126, 246] on span "ZAY6VWWE-ZAY6VWWE-274" at bounding box center [136, 248] width 69 height 6
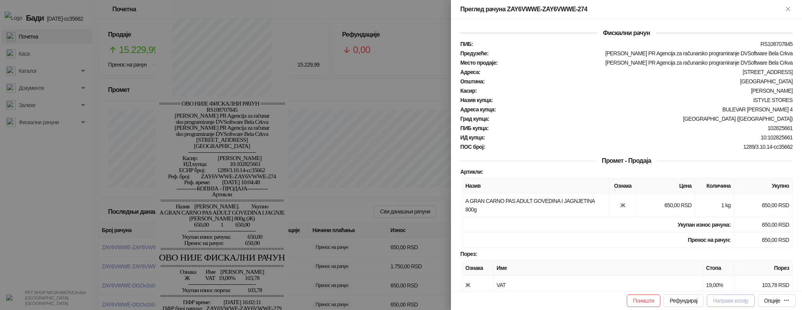
click at [721, 301] on span "Направи копију" at bounding box center [730, 301] width 35 height 6
type input "**********"
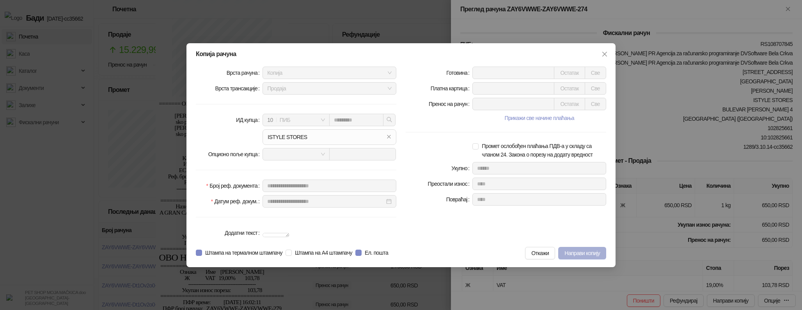
click at [580, 257] on span "Направи копију" at bounding box center [581, 253] width 35 height 6
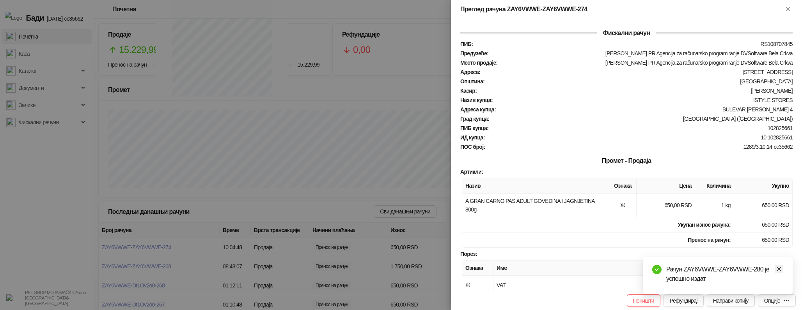
click at [779, 272] on link "Close" at bounding box center [779, 269] width 9 height 9
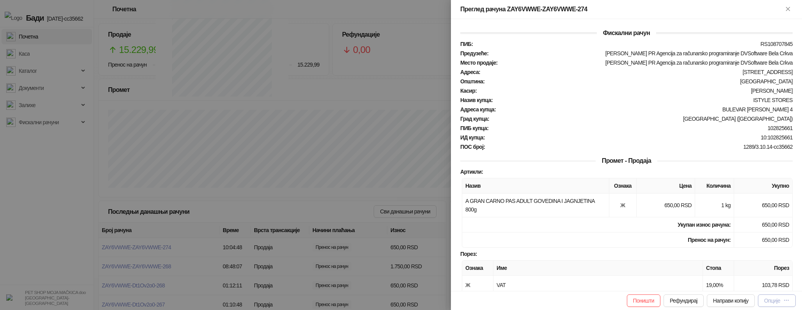
click at [775, 299] on div "Опције" at bounding box center [772, 301] width 16 height 6
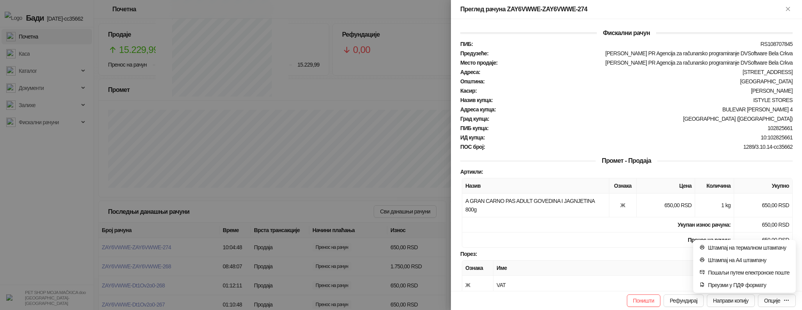
click at [531, 248] on td "Пренос на рачун :" at bounding box center [598, 240] width 272 height 15
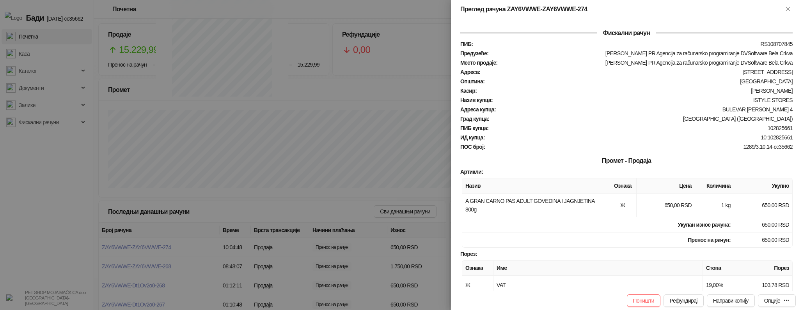
click at [365, 189] on div at bounding box center [401, 155] width 802 height 310
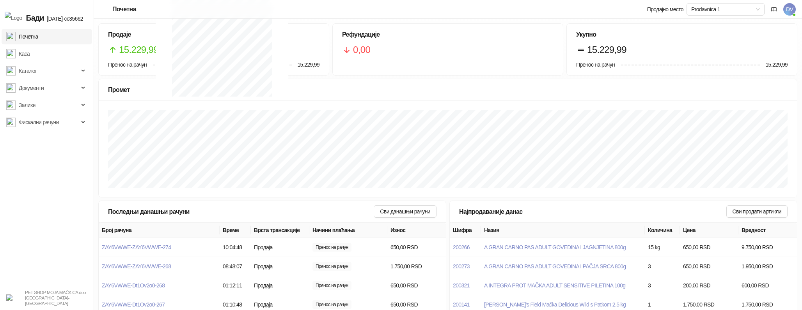
click at [789, 12] on span "DV" at bounding box center [789, 9] width 12 height 12
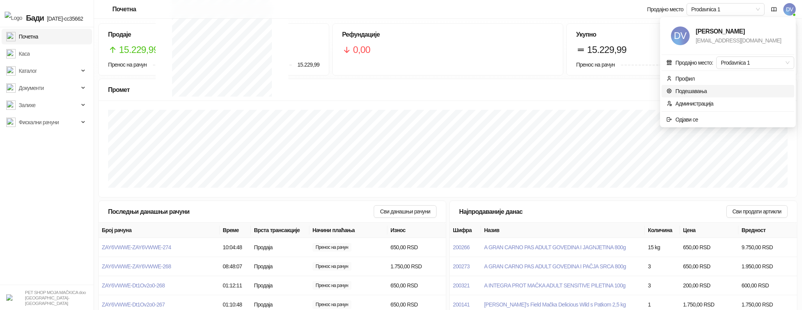
click at [707, 92] on link "Подешавања" at bounding box center [686, 91] width 41 height 6
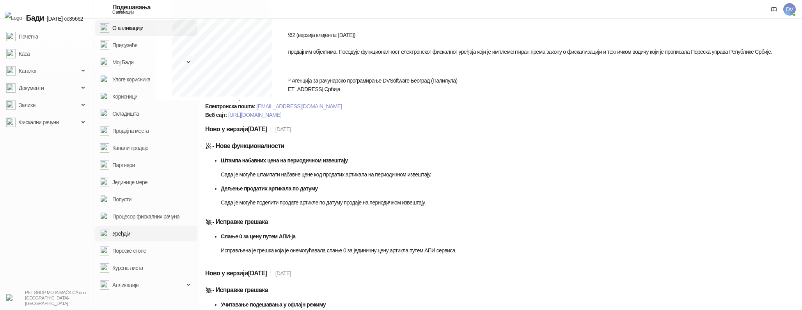
click at [130, 234] on link "Уређаји" at bounding box center [115, 234] width 30 height 16
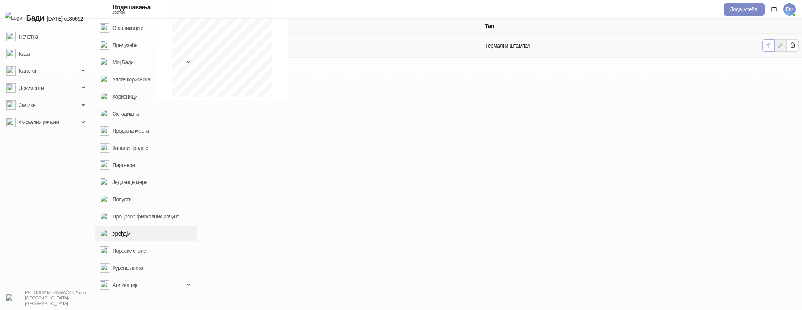
click at [769, 47] on button "button" at bounding box center [768, 45] width 12 height 12
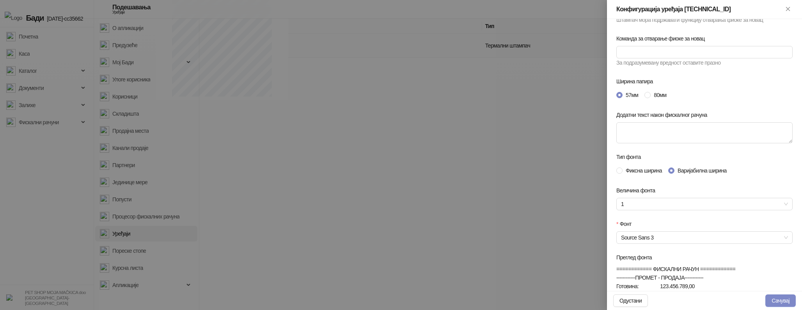
scroll to position [92, 0]
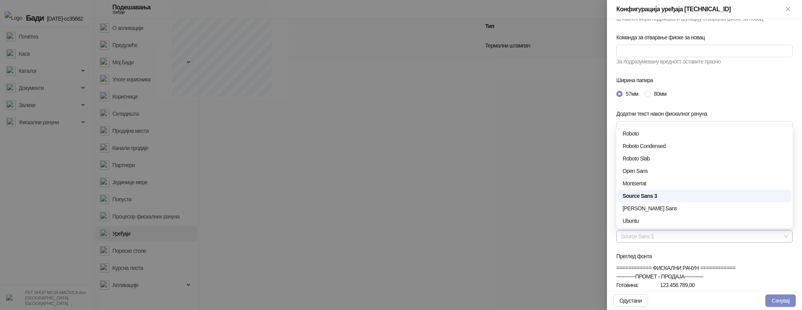
click at [708, 234] on span "Source Sans 3" at bounding box center [704, 237] width 167 height 12
click at [658, 211] on div "Noto Sans" at bounding box center [704, 208] width 164 height 9
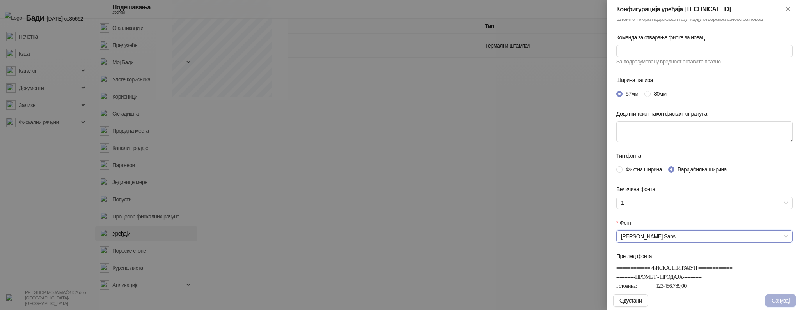
click at [774, 295] on button "Сачувај" at bounding box center [780, 301] width 30 height 12
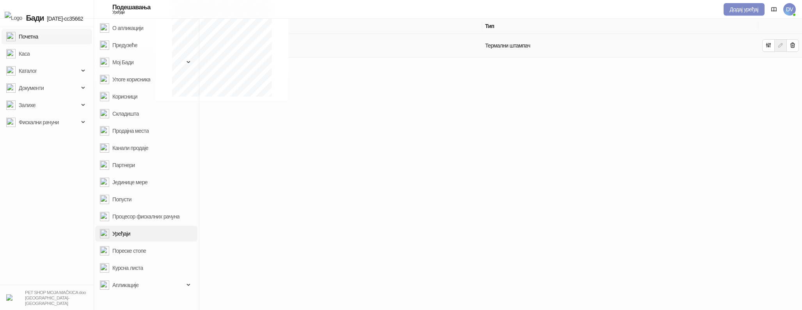
click at [38, 34] on link "Почетна" at bounding box center [22, 37] width 32 height 16
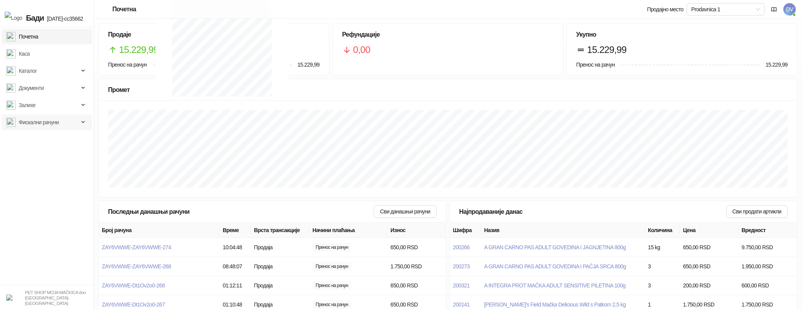
click at [54, 120] on span "Фискални рачуни" at bounding box center [39, 123] width 40 height 16
click at [48, 141] on link "Издати рачуни" at bounding box center [32, 140] width 46 height 16
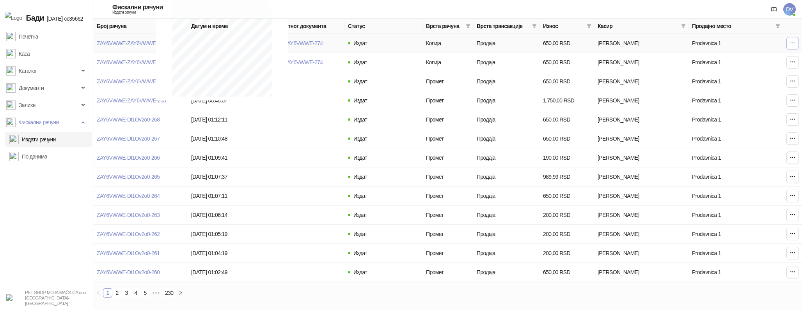
click at [786, 44] on button "button" at bounding box center [792, 43] width 12 height 12
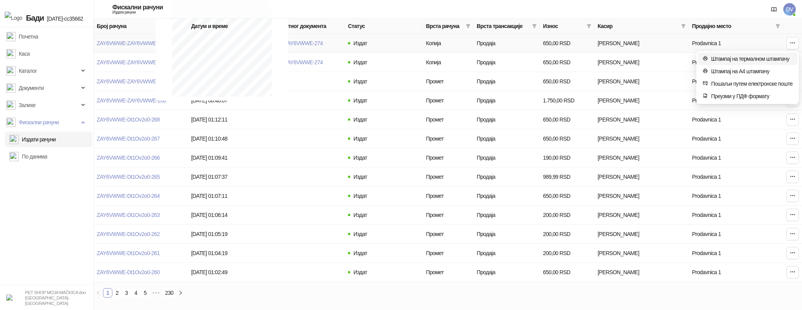
click at [755, 58] on span "Штампај на термалном штампачу" at bounding box center [752, 59] width 82 height 9
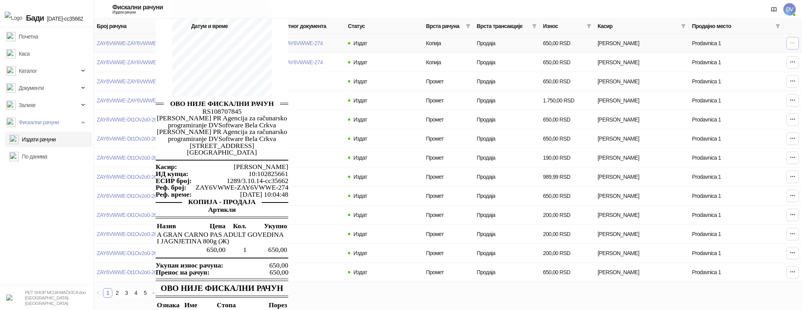
click at [793, 37] on button "button" at bounding box center [792, 43] width 12 height 12
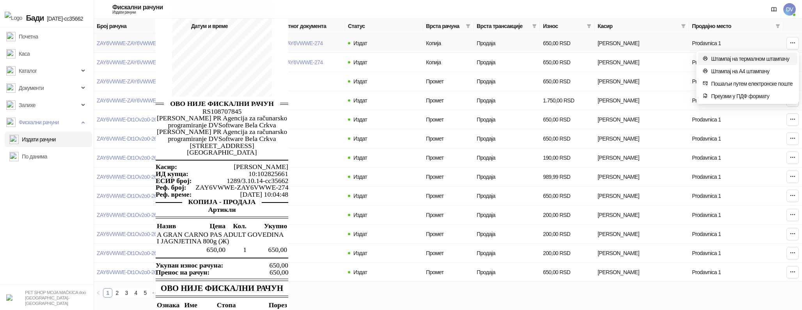
click at [767, 59] on span "Штампај на термалном штампачу" at bounding box center [752, 59] width 82 height 9
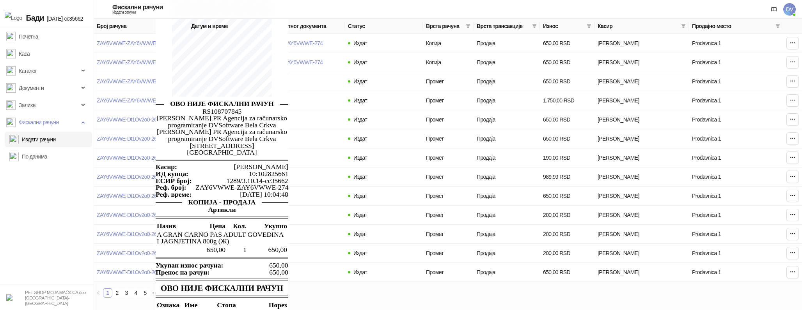
click at [797, 10] on div "Фискални рачуни Издати рачуни DV" at bounding box center [401, 9] width 802 height 19
click at [790, 11] on span "DV" at bounding box center [789, 9] width 12 height 12
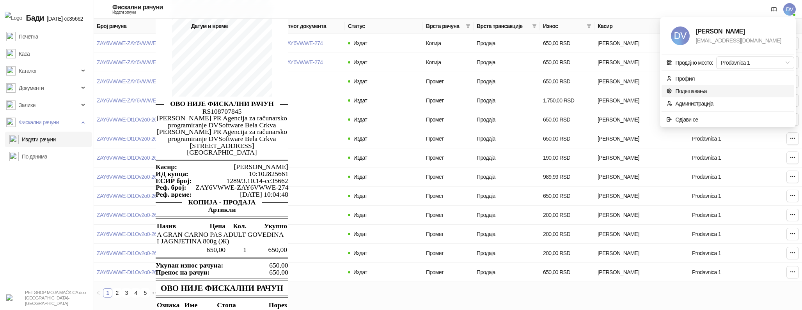
click at [698, 90] on link "Подешавања" at bounding box center [686, 91] width 41 height 6
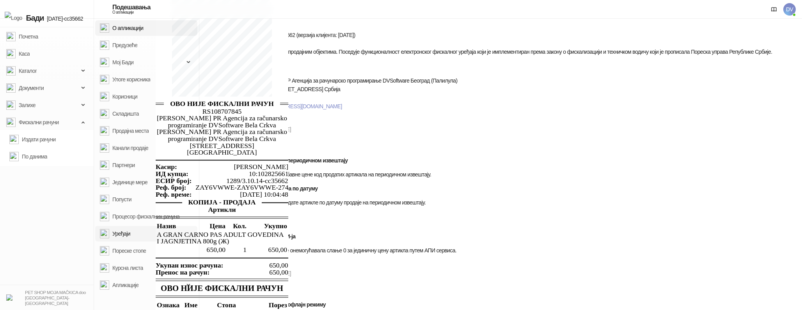
click at [127, 229] on link "Уређаји" at bounding box center [115, 234] width 30 height 16
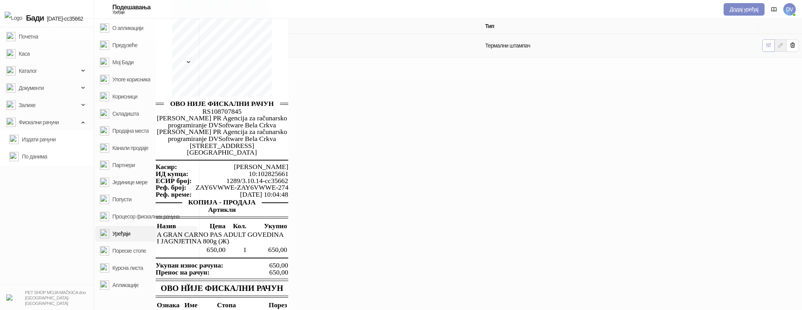
click at [765, 44] on icon "button" at bounding box center [768, 45] width 6 height 6
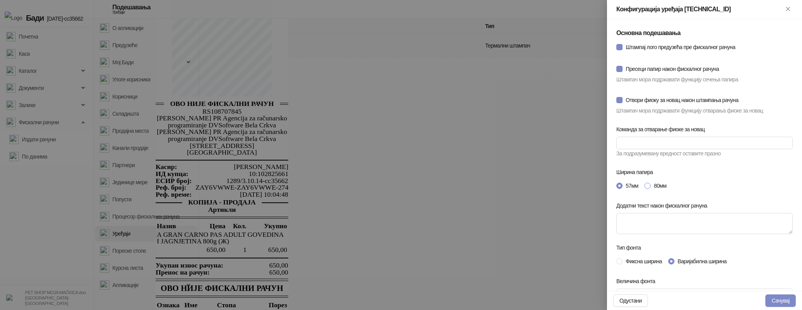
click at [656, 187] on span "80мм" at bounding box center [660, 186] width 19 height 9
click at [769, 298] on button "Сачувај" at bounding box center [780, 301] width 30 height 12
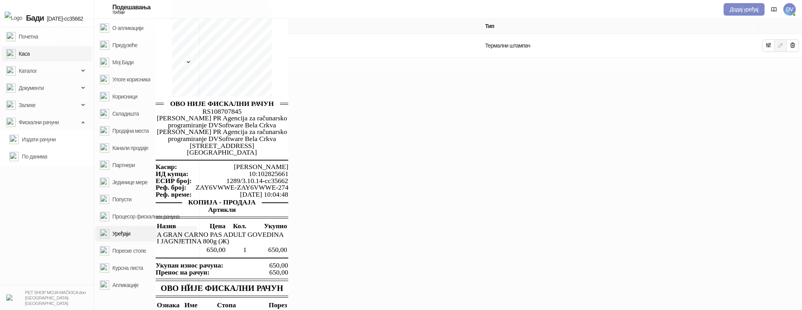
click at [30, 53] on link "Каса" at bounding box center [17, 54] width 23 height 16
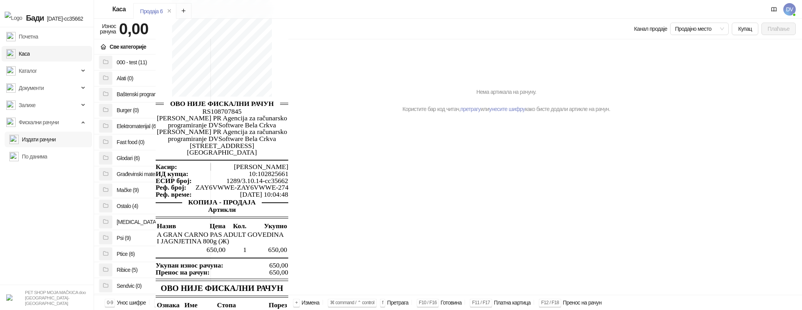
click at [43, 140] on link "Издати рачуни" at bounding box center [32, 140] width 46 height 16
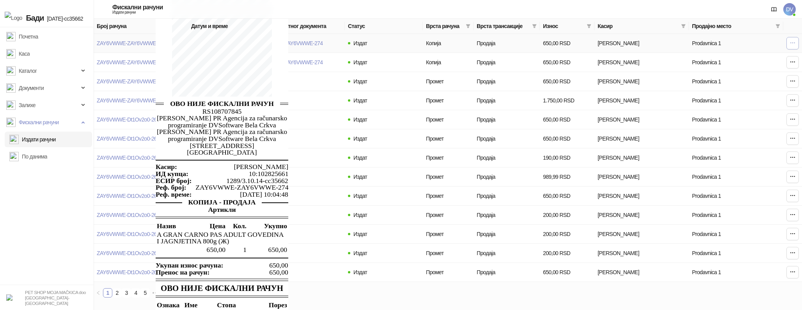
click at [792, 45] on icon "button" at bounding box center [792, 43] width 6 height 6
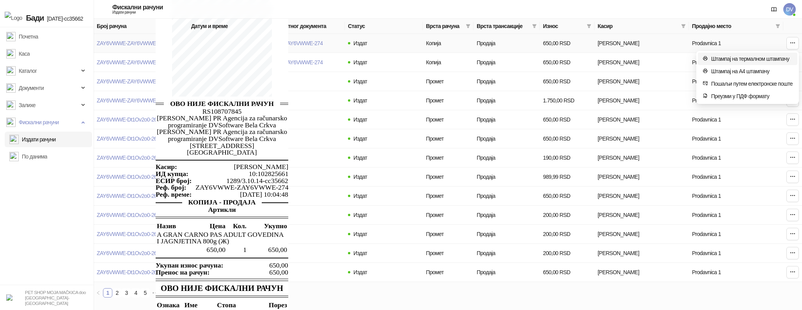
click at [746, 60] on span "Штампај на термалном штампачу" at bounding box center [752, 59] width 82 height 9
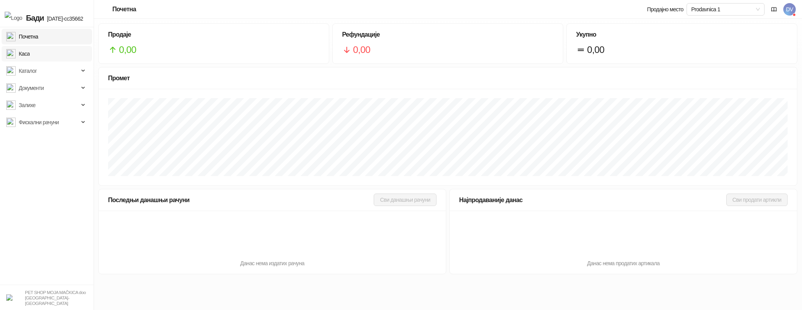
click at [30, 55] on link "Каса" at bounding box center [17, 54] width 23 height 16
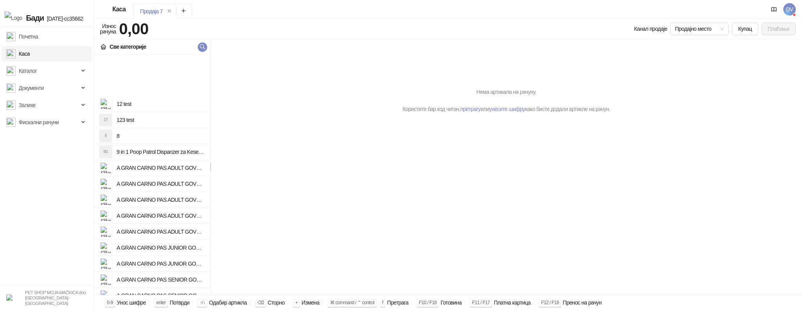
scroll to position [590, 0]
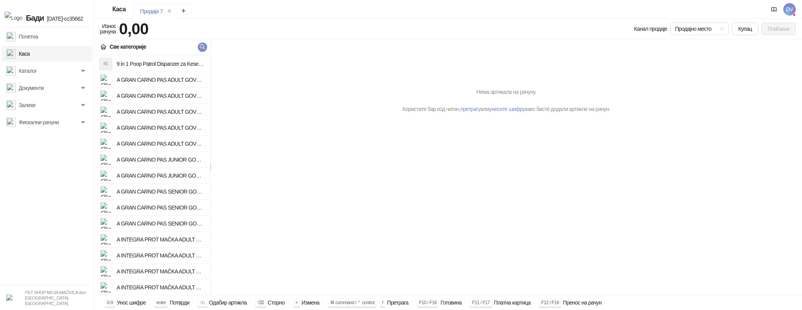
click at [171, 251] on h4 "A INTEGRA PROT MAČKA ADULT SENSITIVE JAGNJETINA I PIRINAČ 100g" at bounding box center [160, 256] width 87 height 12
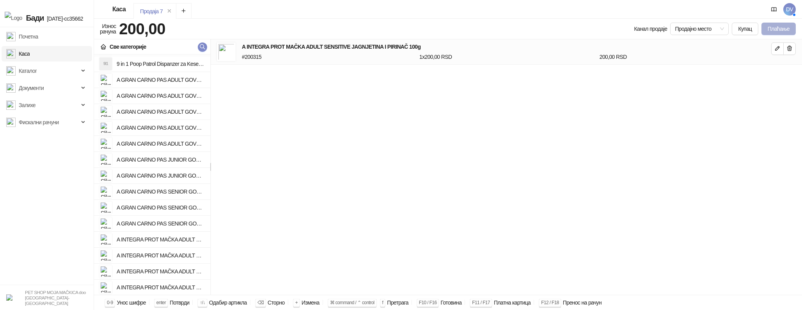
click at [775, 34] on button "Плаћање" at bounding box center [778, 29] width 34 height 12
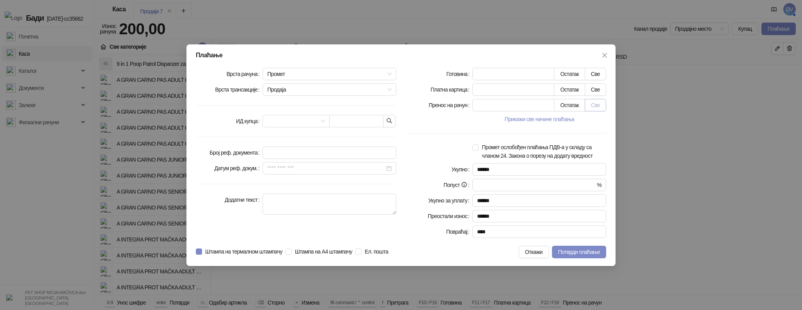
click at [599, 101] on button "Све" at bounding box center [595, 105] width 21 height 12
type input "***"
type input "****"
click at [390, 118] on icon "button" at bounding box center [389, 121] width 6 height 6
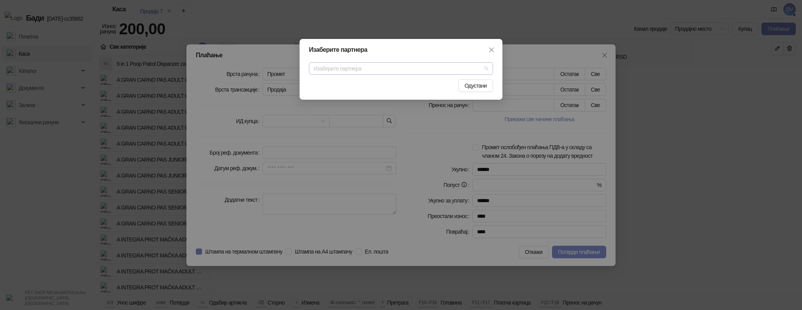
click at [353, 71] on input "search" at bounding box center [398, 69] width 168 height 12
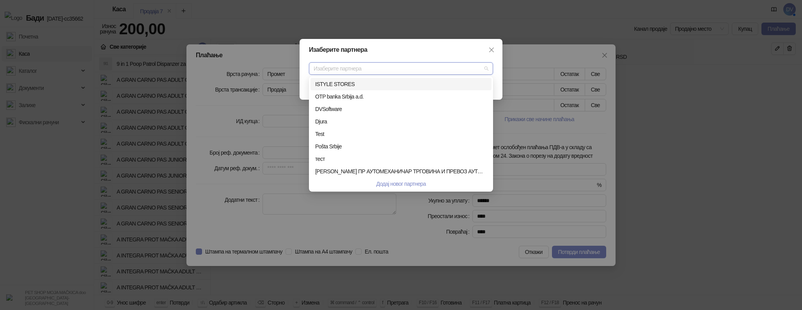
drag, startPoint x: 344, startPoint y: 126, endPoint x: 364, endPoint y: 64, distance: 64.8
click at [364, 64] on body "Бади 3.10.14-cc35662 Почетна Каса Каталог Документи Залихе Фискални рачуни PET …" at bounding box center [401, 155] width 802 height 310
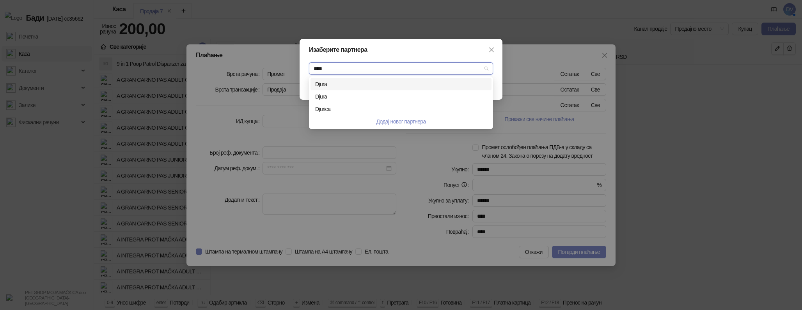
type input "*****"
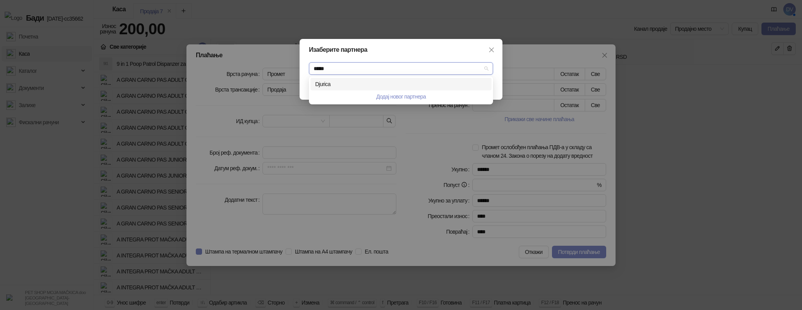
click at [348, 81] on div "Djurica" at bounding box center [401, 84] width 172 height 9
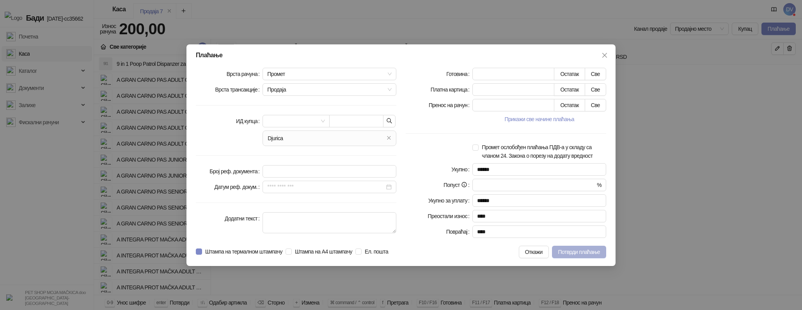
click at [581, 255] on span "Потврди плаћање" at bounding box center [579, 252] width 42 height 6
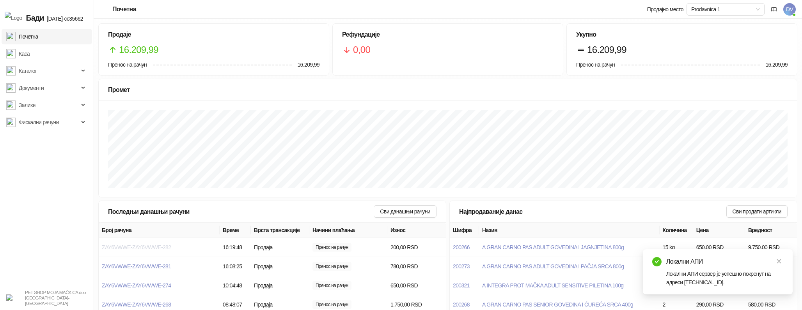
click at [170, 245] on span "ZAY6VWWE-ZAY6VWWE-282" at bounding box center [136, 248] width 69 height 6
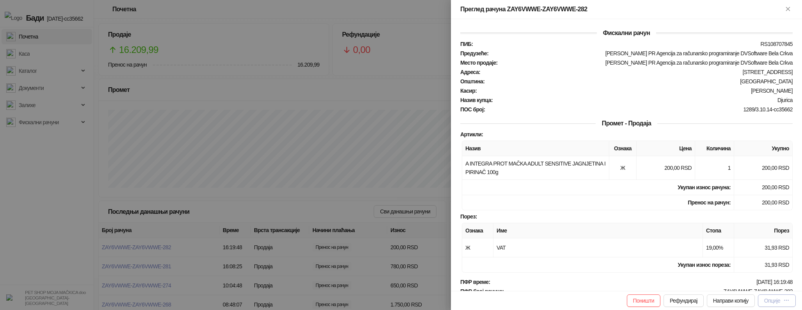
click at [787, 295] on button "Опције" at bounding box center [777, 301] width 38 height 12
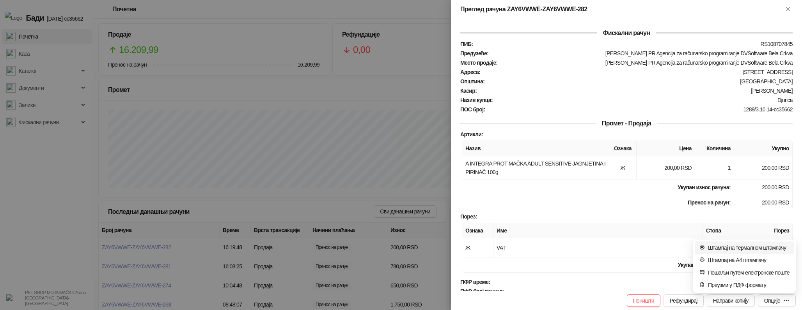
click at [757, 248] on span "Штампај на термалном штампачу" at bounding box center [749, 248] width 82 height 9
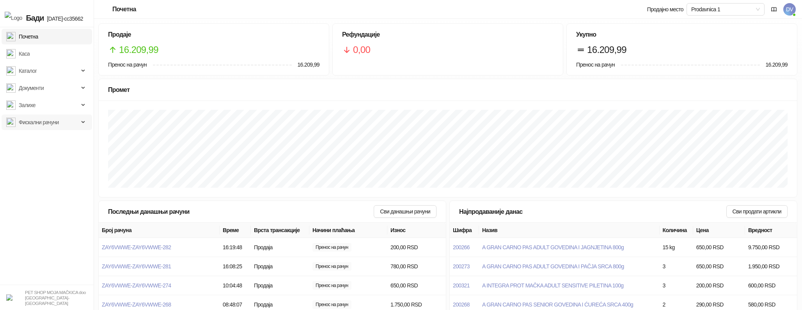
click at [69, 119] on span "Фискални рачуни" at bounding box center [42, 123] width 73 height 16
click at [56, 135] on link "Издати рачуни" at bounding box center [32, 140] width 46 height 16
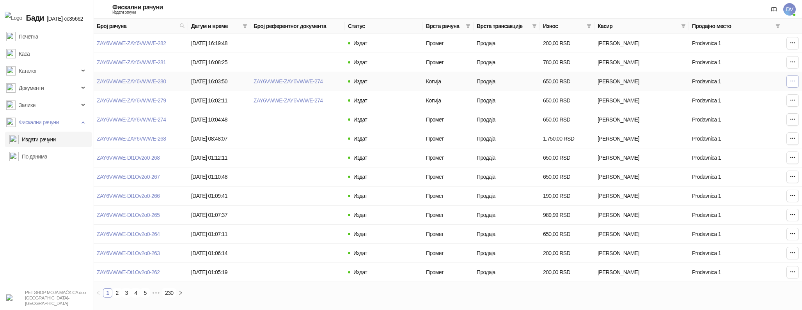
click at [792, 84] on icon "button" at bounding box center [792, 81] width 6 height 6
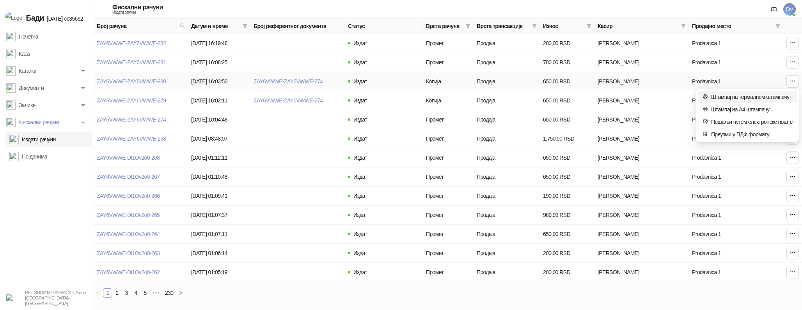
click at [751, 100] on span "Штампај на термалном штампачу" at bounding box center [752, 97] width 82 height 9
